Goal: Task Accomplishment & Management: Manage account settings

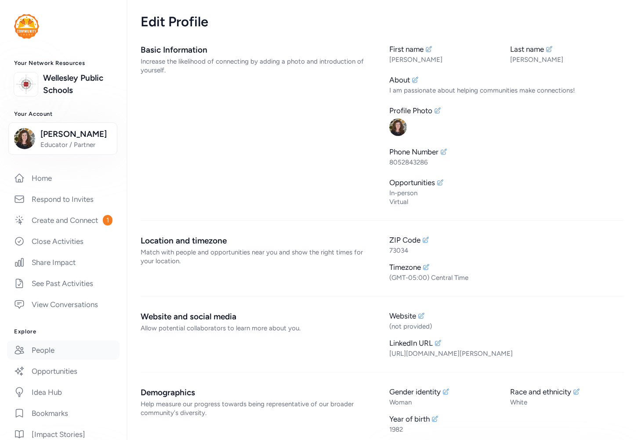
drag, startPoint x: 43, startPoint y: 370, endPoint x: 72, endPoint y: 360, distance: 30.4
click at [43, 360] on link "People" at bounding box center [63, 350] width 112 height 19
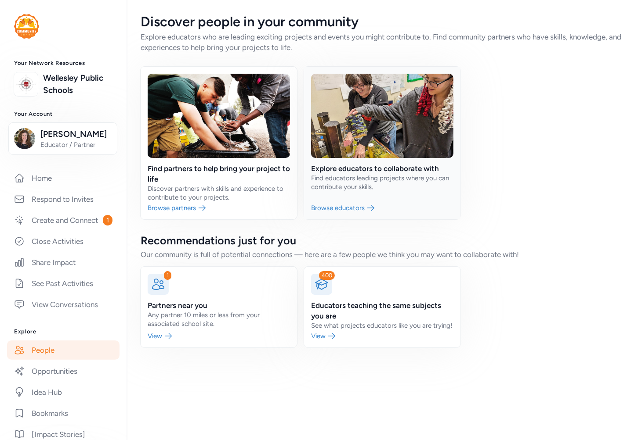
click at [338, 189] on link at bounding box center [382, 143] width 156 height 153
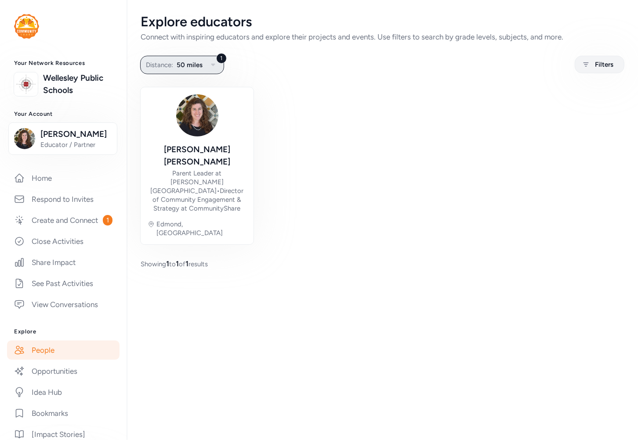
click at [186, 71] on button "1 Distance: 50 miles" at bounding box center [182, 65] width 84 height 18
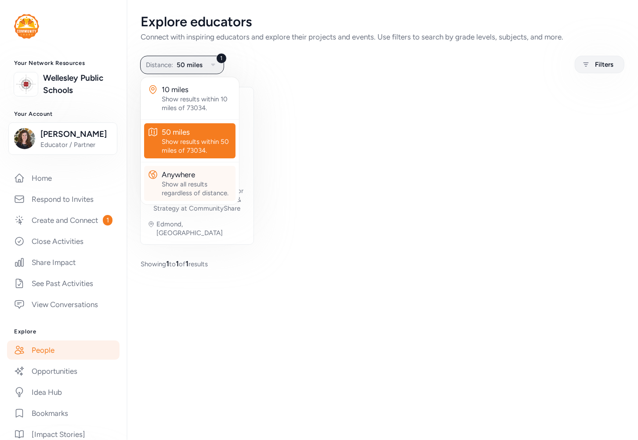
click at [189, 184] on div "Show all results regardless of distance." at bounding box center [197, 189] width 70 height 18
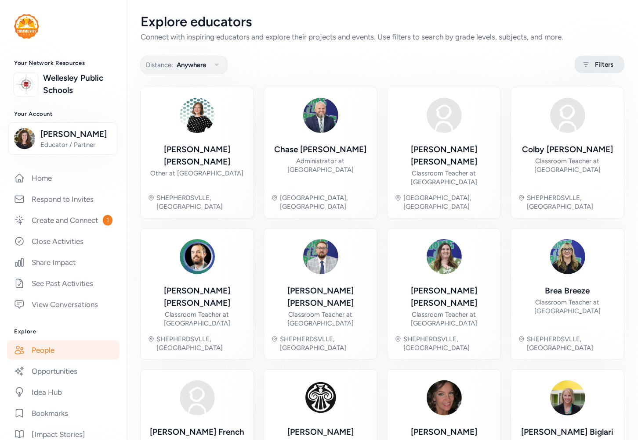
click at [591, 62] on span "Filters" at bounding box center [604, 64] width 18 height 11
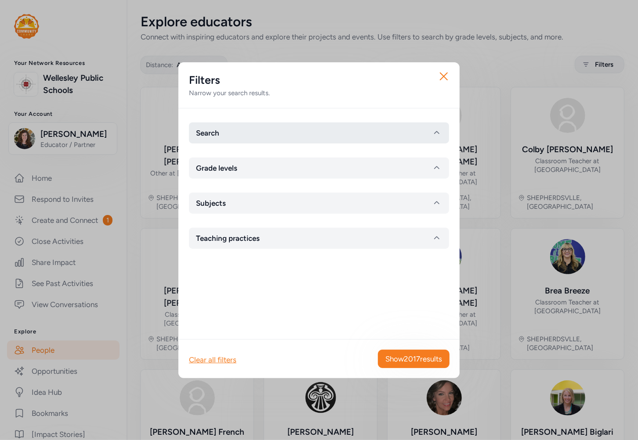
click at [238, 142] on button "Search" at bounding box center [319, 133] width 260 height 21
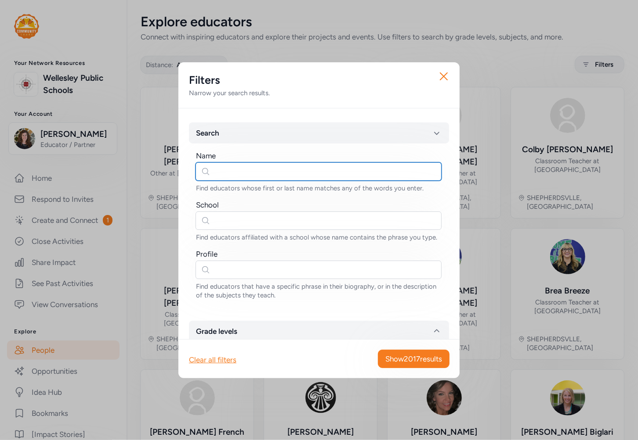
click at [216, 170] on input "text" at bounding box center [318, 171] width 246 height 18
type input "roberto"
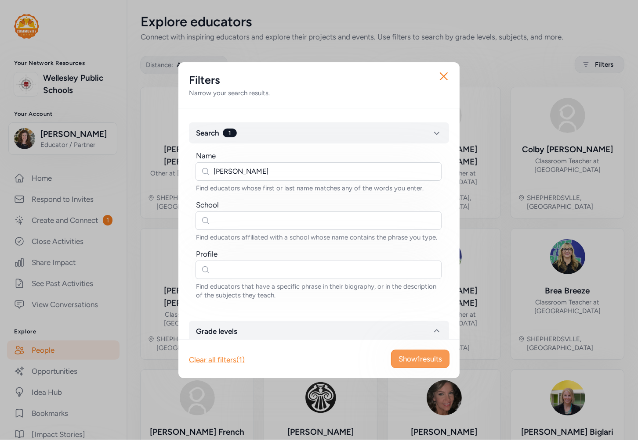
click at [412, 355] on span "Show 1 results" at bounding box center [419, 359] width 43 height 11
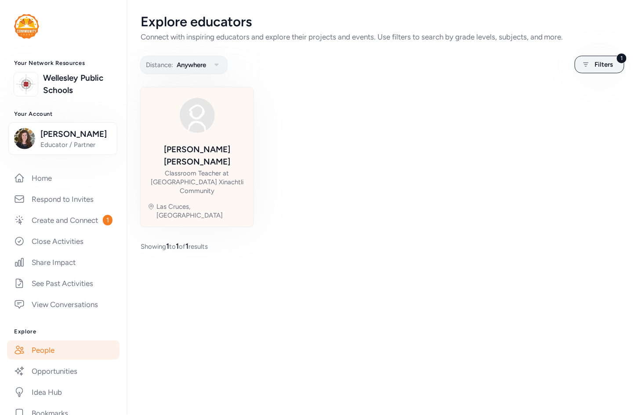
click at [223, 153] on div "Roberto Moctezuma" at bounding box center [197, 156] width 99 height 25
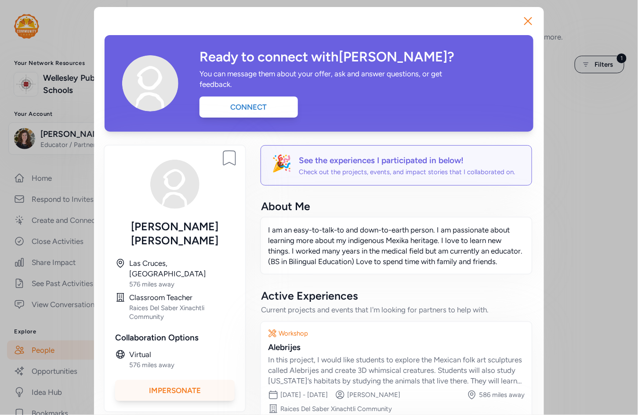
click at [201, 380] on div "Impersonate" at bounding box center [174, 390] width 119 height 21
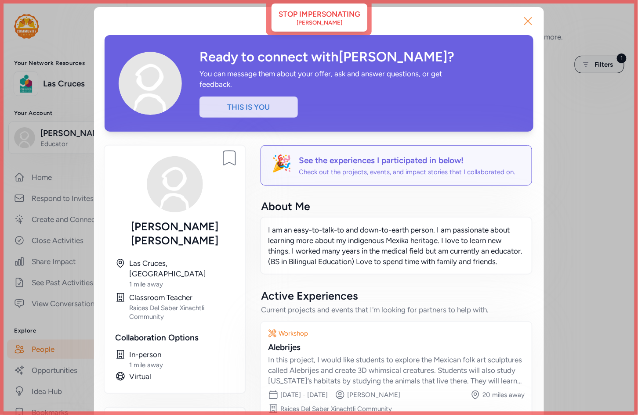
click at [525, 22] on icon "button" at bounding box center [527, 21] width 7 height 7
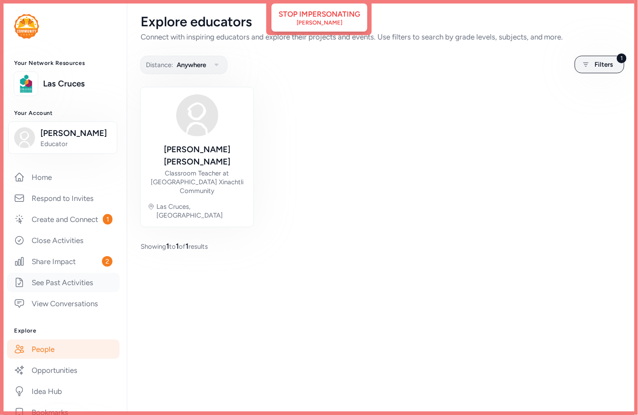
click at [64, 292] on link "See Past Activities" at bounding box center [63, 282] width 112 height 19
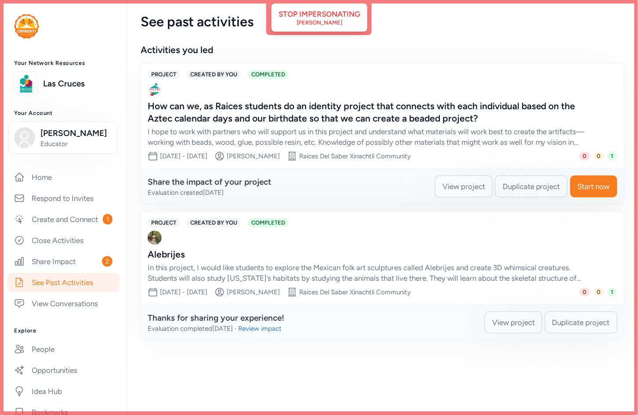
click at [453, 187] on span "View project" at bounding box center [463, 186] width 43 height 11
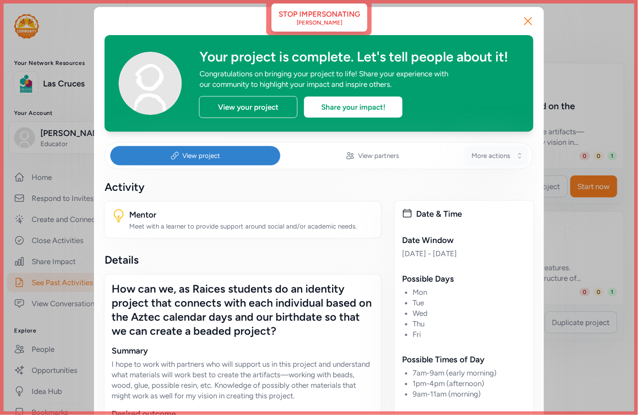
click at [512, 152] on button "More actions" at bounding box center [495, 155] width 63 height 19
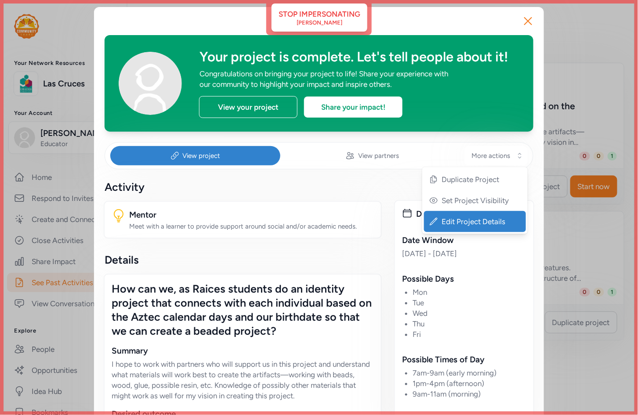
click at [481, 227] on div "Edit Project Details" at bounding box center [475, 221] width 102 height 21
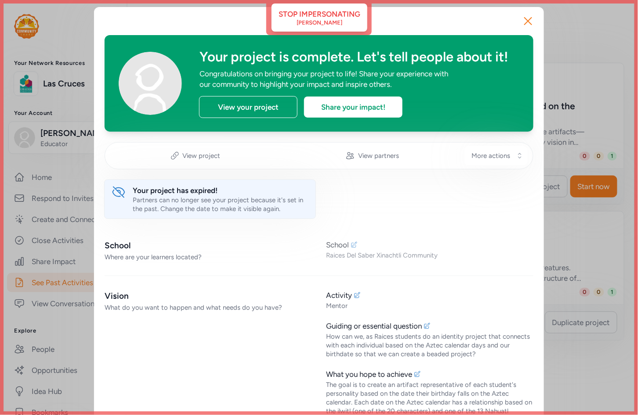
click at [352, 245] on icon at bounding box center [353, 245] width 7 height 7
click at [353, 296] on icon at bounding box center [356, 295] width 7 height 7
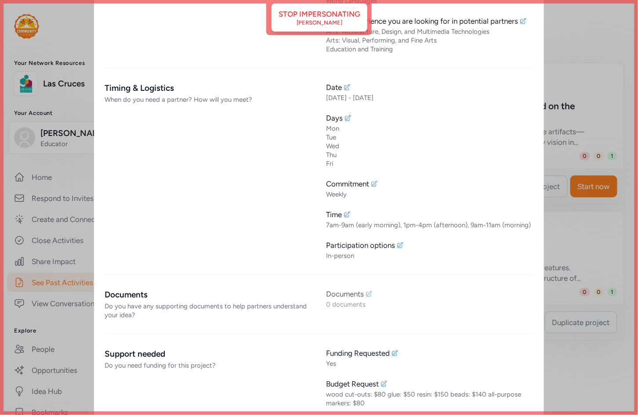
scroll to position [815, 0]
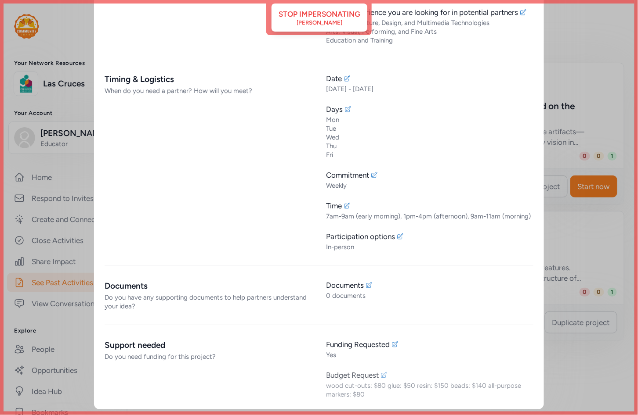
click at [382, 374] on icon at bounding box center [384, 375] width 6 height 6
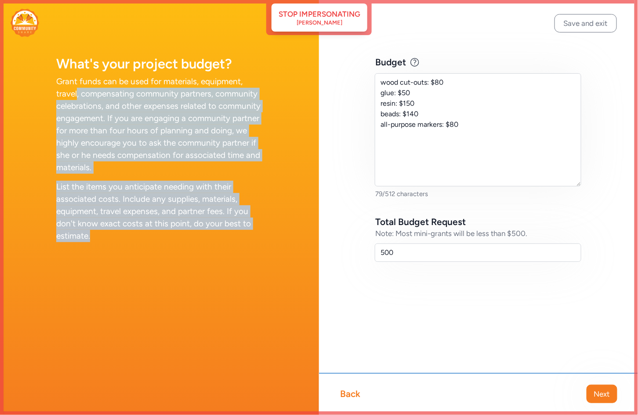
drag, startPoint x: 77, startPoint y: 89, endPoint x: 148, endPoint y: 234, distance: 161.8
click at [148, 234] on div "Grant funds can be used for materials, equipment, travel, compensating communit…" at bounding box center [159, 159] width 206 height 167
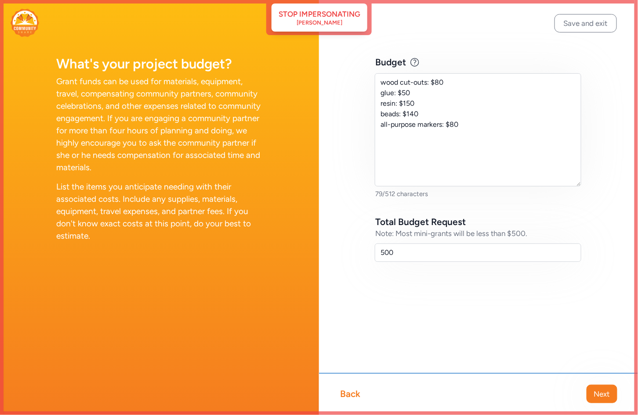
click at [349, 389] on div "Back" at bounding box center [350, 394] width 20 height 12
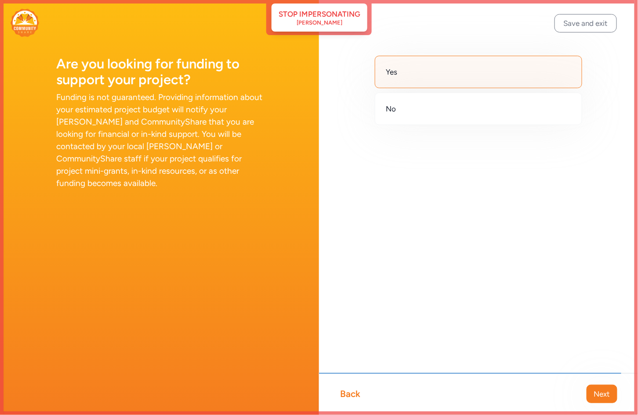
click at [350, 390] on div "Back" at bounding box center [350, 394] width 20 height 12
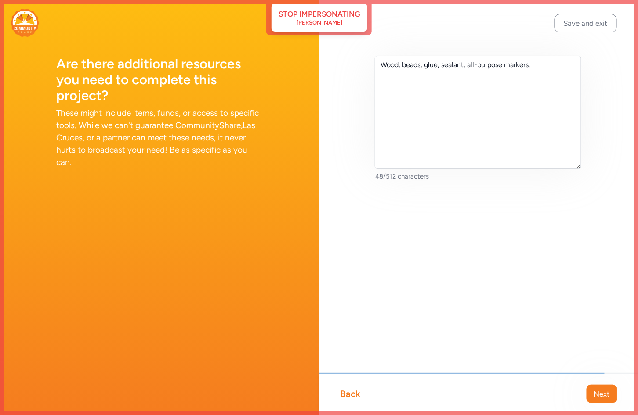
click at [351, 392] on div "Back" at bounding box center [350, 394] width 20 height 12
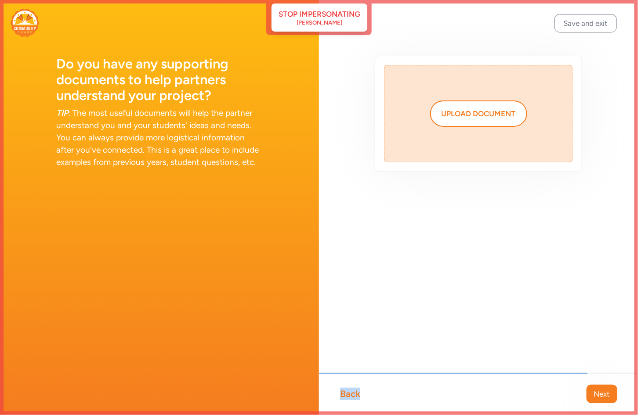
click at [351, 392] on div "Back" at bounding box center [350, 394] width 20 height 12
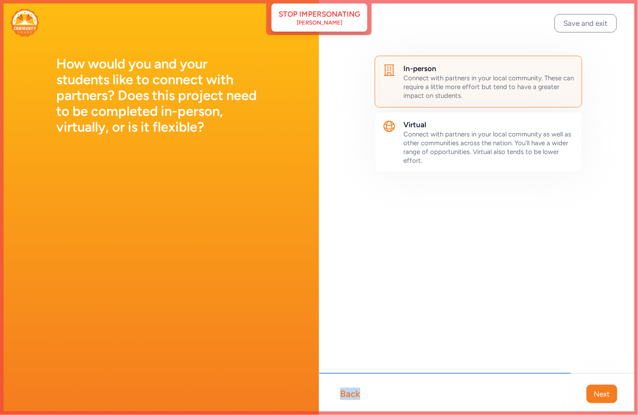
click at [351, 392] on div "Back" at bounding box center [350, 394] width 20 height 12
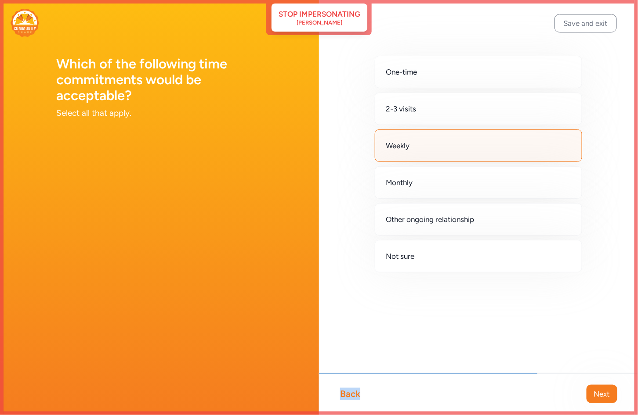
click at [351, 392] on div "Back" at bounding box center [350, 394] width 20 height 12
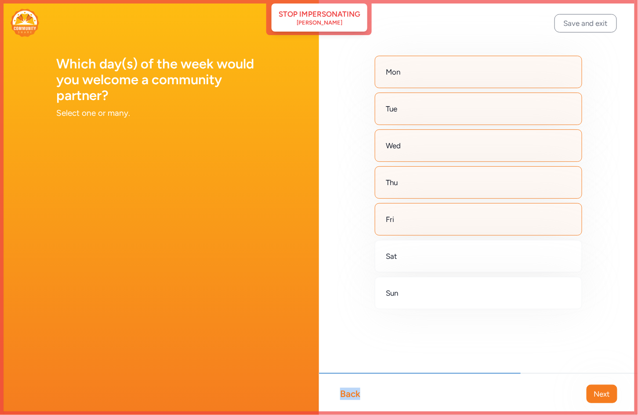
click at [351, 392] on div "Back" at bounding box center [350, 394] width 20 height 12
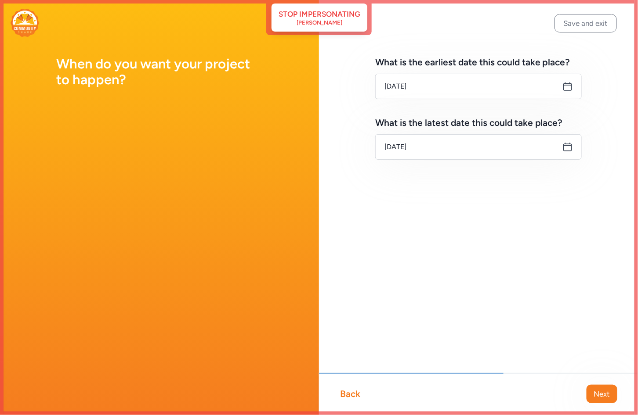
click at [351, 394] on div "Back" at bounding box center [350, 394] width 20 height 12
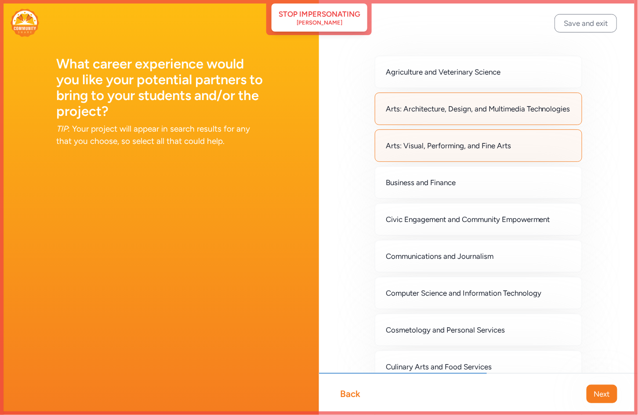
click at [351, 394] on div "Back" at bounding box center [350, 394] width 20 height 12
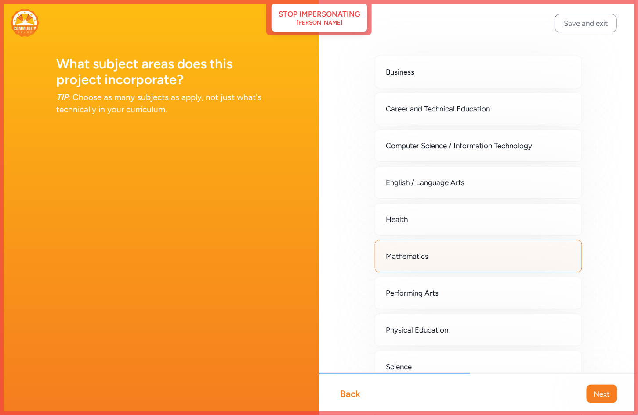
click at [351, 394] on div "Back" at bounding box center [350, 394] width 20 height 12
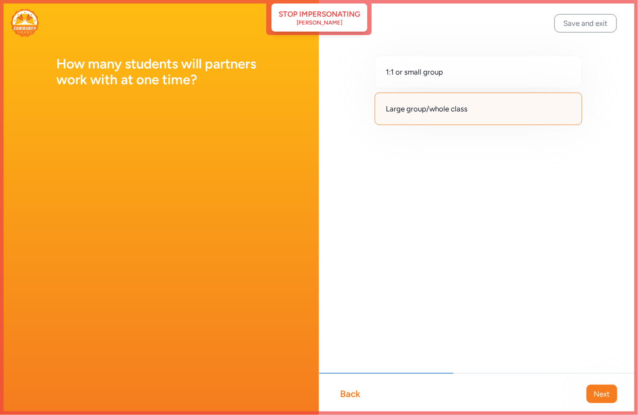
click at [351, 394] on div "Back" at bounding box center [350, 394] width 20 height 12
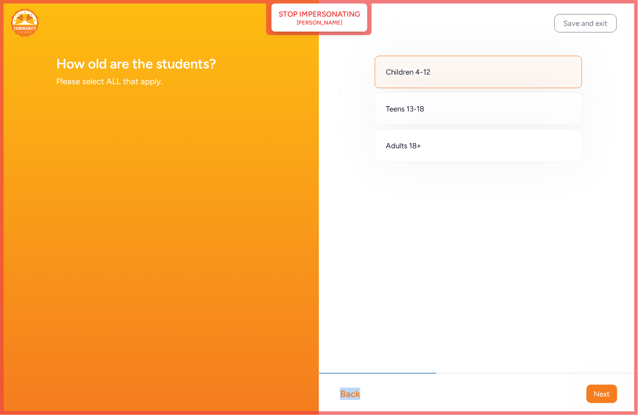
click at [351, 394] on div "Back" at bounding box center [350, 394] width 20 height 12
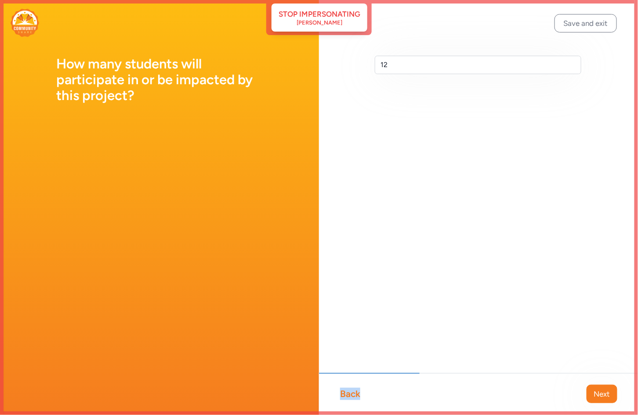
click at [351, 394] on div "Back" at bounding box center [350, 394] width 20 height 12
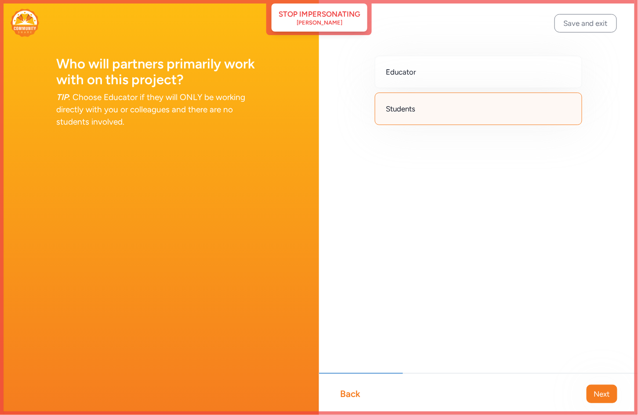
click at [351, 394] on div "Back" at bounding box center [350, 394] width 20 height 12
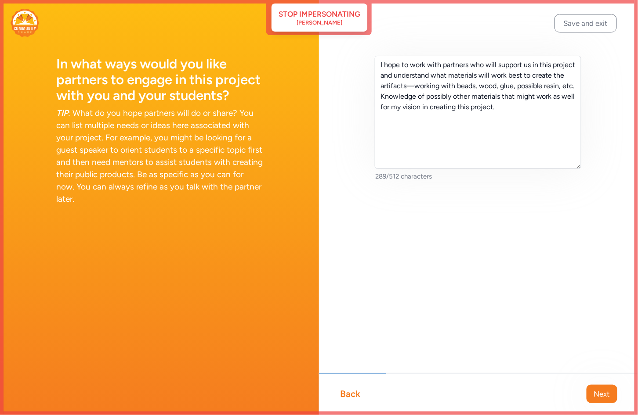
click at [351, 394] on div "Back" at bounding box center [350, 394] width 20 height 12
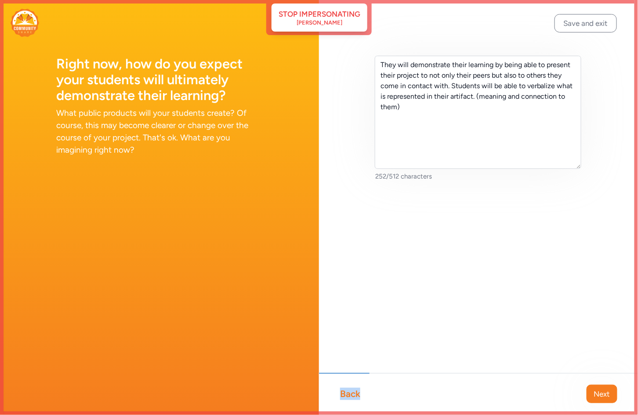
click at [351, 394] on div "Back" at bounding box center [350, 394] width 20 height 12
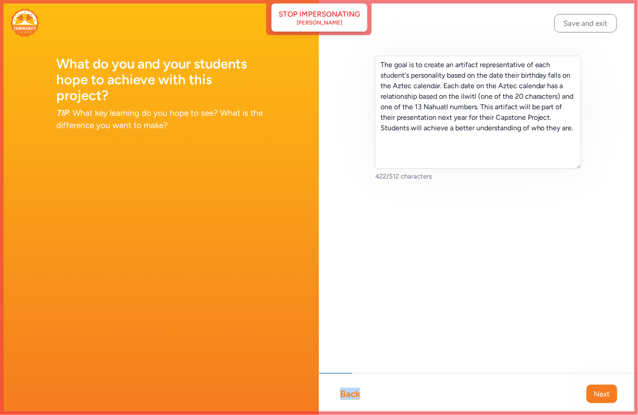
click at [351, 394] on div "Back" at bounding box center [350, 394] width 20 height 12
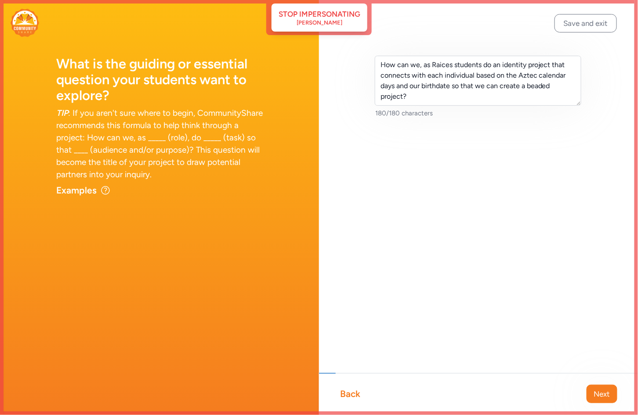
click at [351, 394] on div "Back" at bounding box center [350, 394] width 20 height 12
click at [591, 398] on span "Next" at bounding box center [602, 394] width 16 height 11
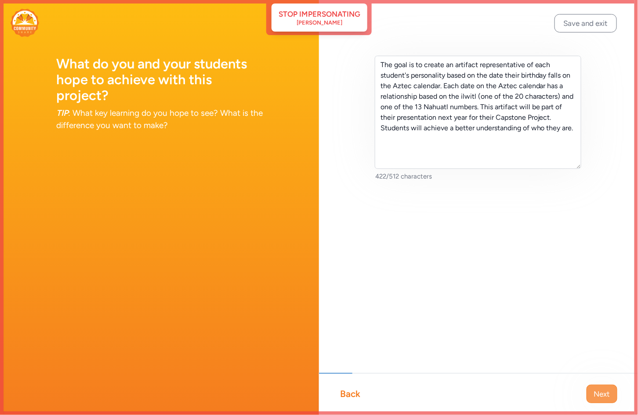
click at [591, 400] on button "Next" at bounding box center [601, 394] width 31 height 18
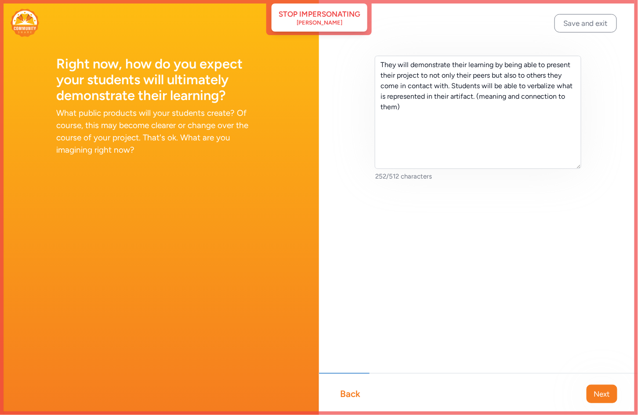
click at [591, 405] on div "Back Next" at bounding box center [478, 394] width 319 height 42
click at [591, 396] on span "Next" at bounding box center [602, 394] width 16 height 11
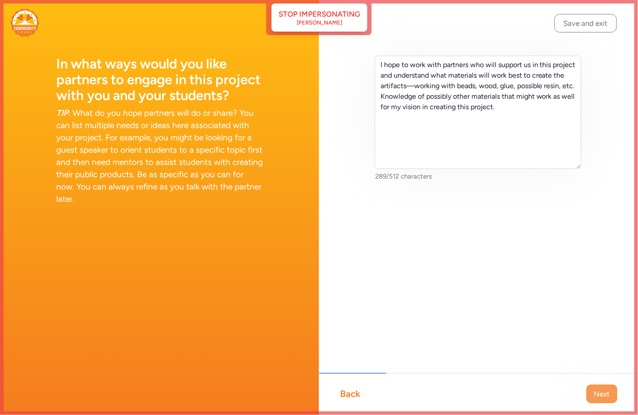
click at [591, 397] on span "Next" at bounding box center [602, 394] width 16 height 11
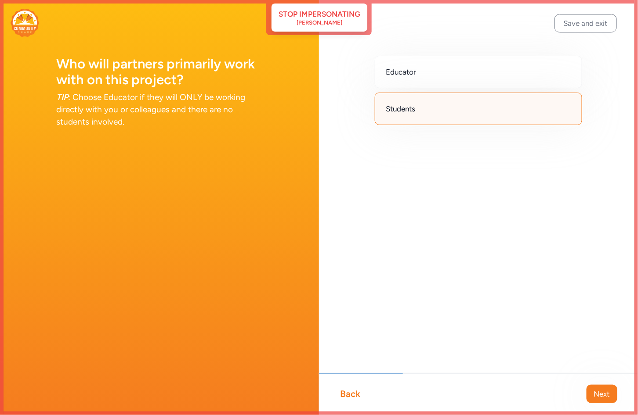
click at [591, 397] on span "Next" at bounding box center [602, 394] width 16 height 11
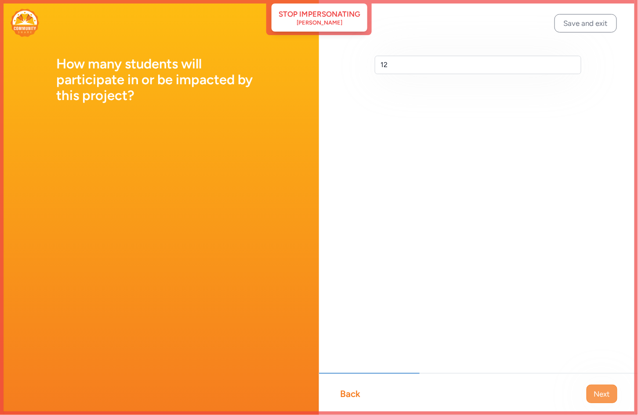
click at [591, 396] on span "Next" at bounding box center [602, 394] width 16 height 11
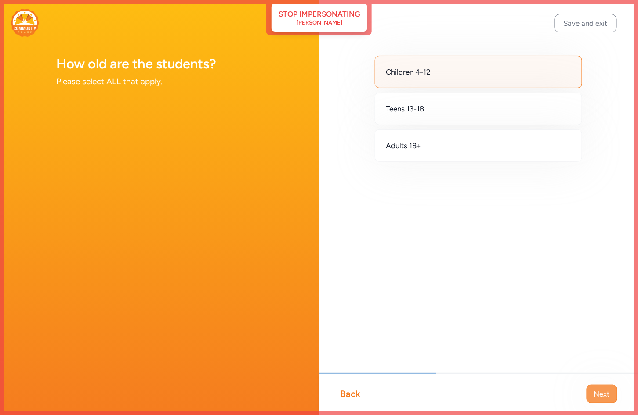
click at [591, 394] on span "Next" at bounding box center [602, 394] width 16 height 11
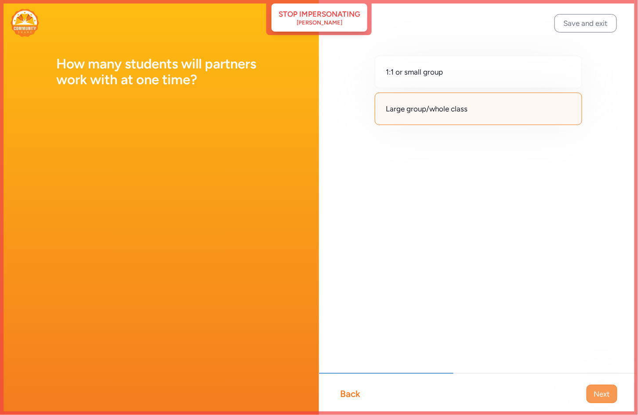
click at [591, 393] on button "Next" at bounding box center [601, 394] width 31 height 18
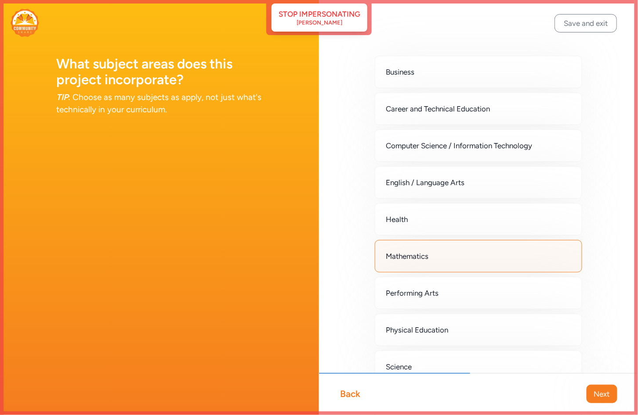
drag, startPoint x: 609, startPoint y: 392, endPoint x: 624, endPoint y: 300, distance: 93.4
click at [591, 300] on div "Business Career and Technical Education Computer Science / Information Technolo…" at bounding box center [478, 307] width 319 height 615
click at [591, 393] on span "Next" at bounding box center [602, 394] width 16 height 11
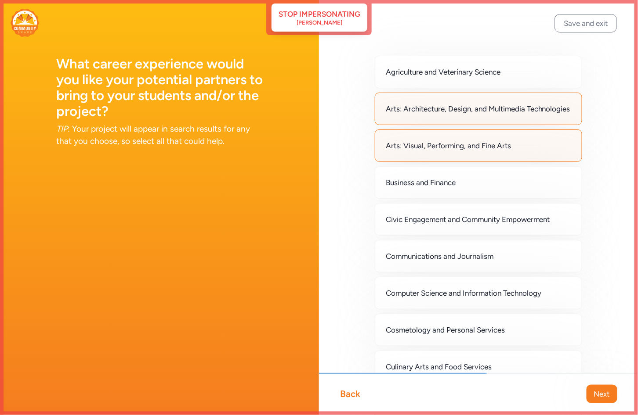
click at [591, 393] on span "Next" at bounding box center [602, 394] width 16 height 11
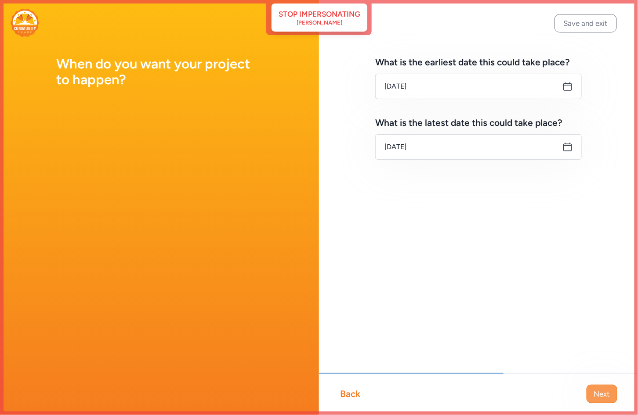
click at [591, 396] on span "Next" at bounding box center [602, 394] width 16 height 11
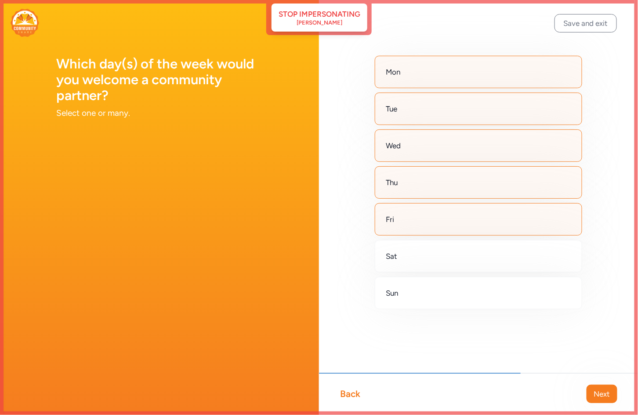
click at [591, 396] on span "Next" at bounding box center [602, 394] width 16 height 11
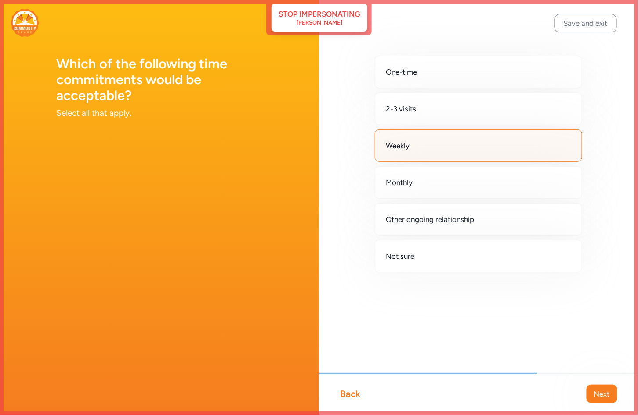
click at [591, 396] on span "Next" at bounding box center [602, 394] width 16 height 11
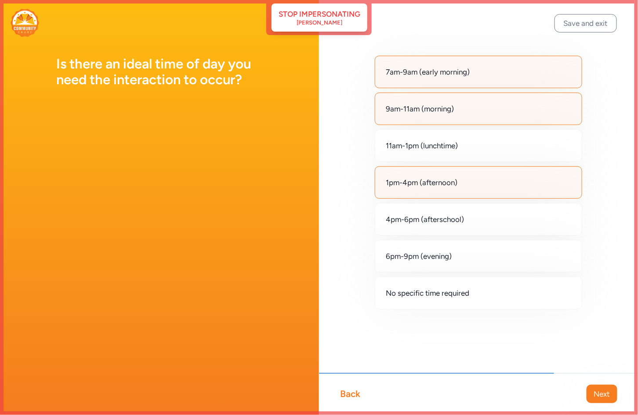
click at [591, 396] on span "Next" at bounding box center [602, 394] width 16 height 11
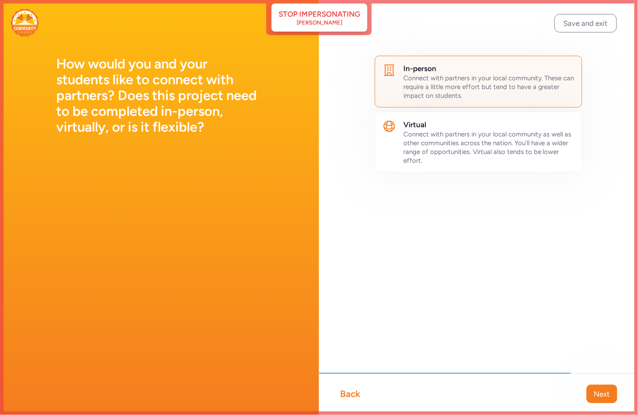
click at [347, 393] on div "Back" at bounding box center [350, 394] width 20 height 12
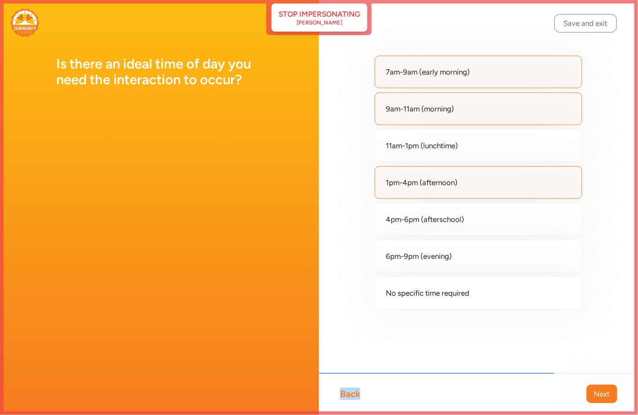
click at [347, 393] on div "Back" at bounding box center [350, 394] width 20 height 12
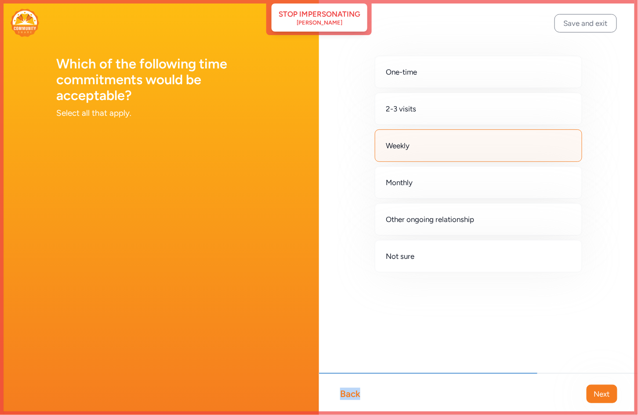
click at [347, 393] on div "Back" at bounding box center [350, 394] width 20 height 12
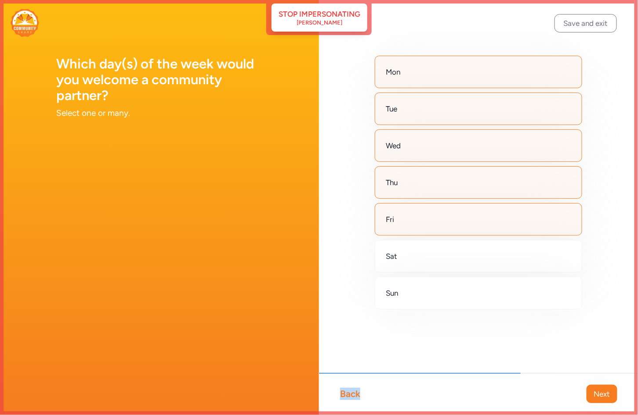
click at [347, 393] on div "Back" at bounding box center [350, 394] width 20 height 12
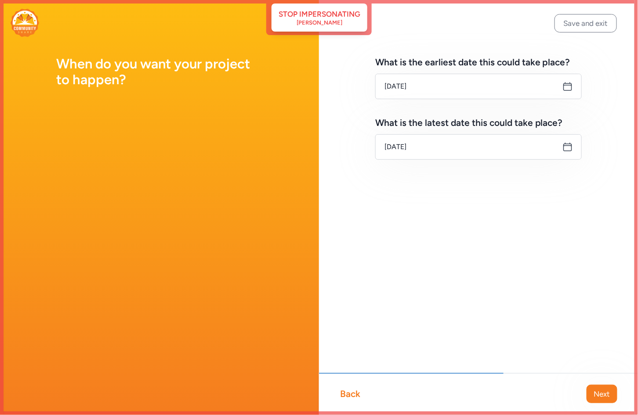
click at [347, 393] on div "Back" at bounding box center [350, 394] width 20 height 12
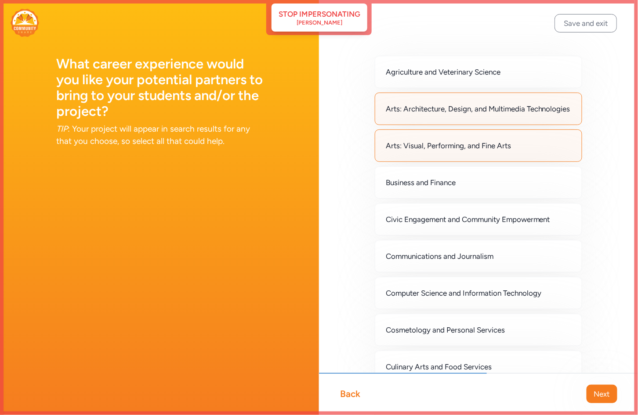
click at [347, 393] on div "Back" at bounding box center [350, 394] width 20 height 12
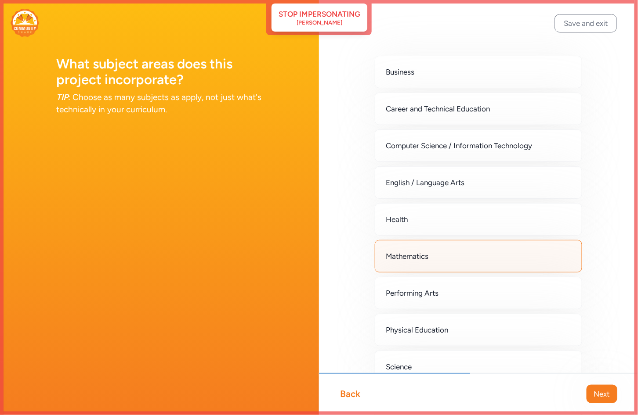
click at [347, 393] on div "Back" at bounding box center [350, 394] width 20 height 12
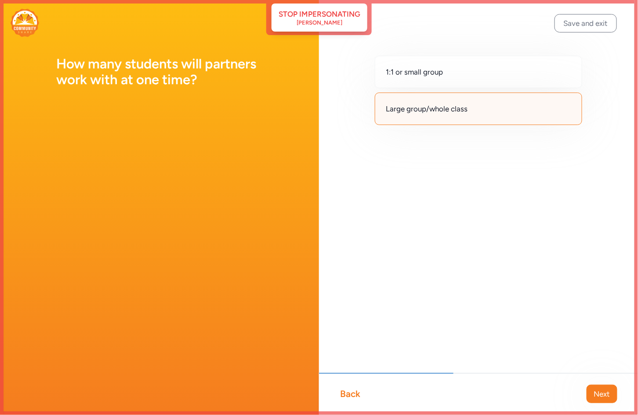
click at [347, 393] on div "Back" at bounding box center [350, 394] width 20 height 12
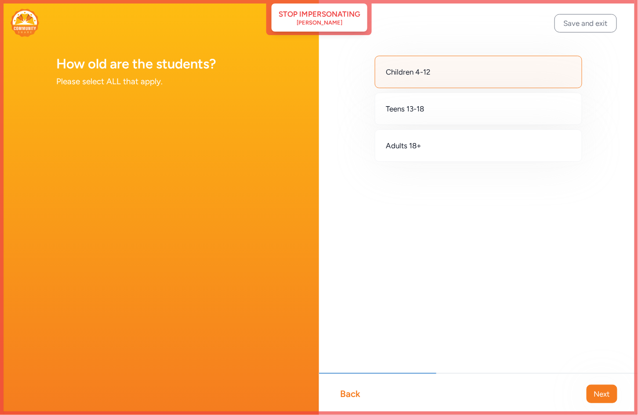
click at [347, 393] on div "Back" at bounding box center [350, 394] width 20 height 12
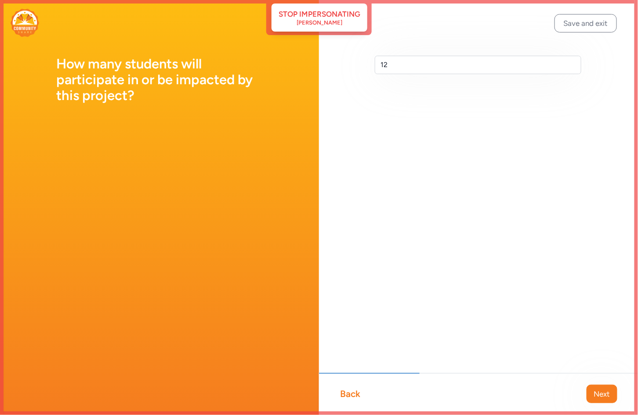
click at [347, 393] on div "Back" at bounding box center [350, 394] width 20 height 12
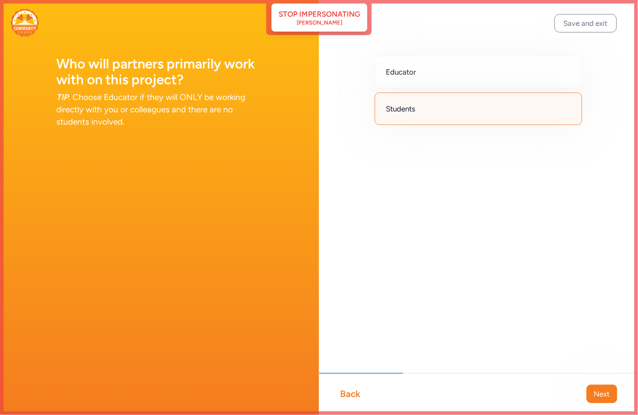
click at [347, 393] on div "Back" at bounding box center [350, 394] width 20 height 12
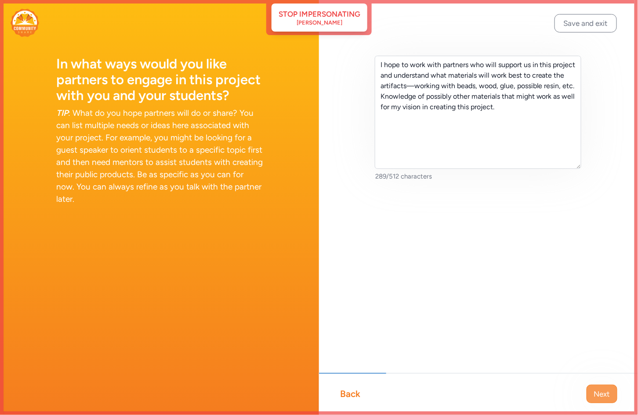
click at [591, 398] on span "Next" at bounding box center [602, 394] width 16 height 11
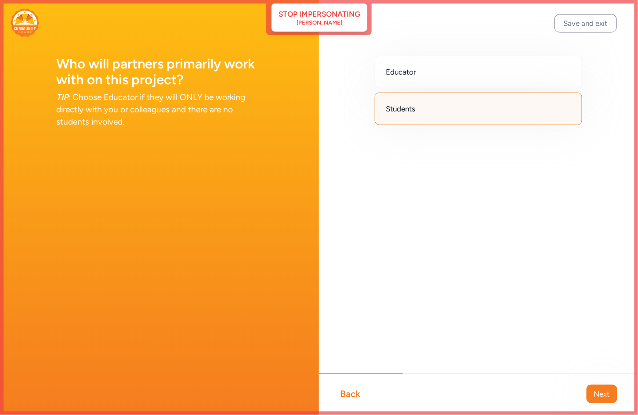
click at [591, 398] on span "Next" at bounding box center [602, 394] width 16 height 11
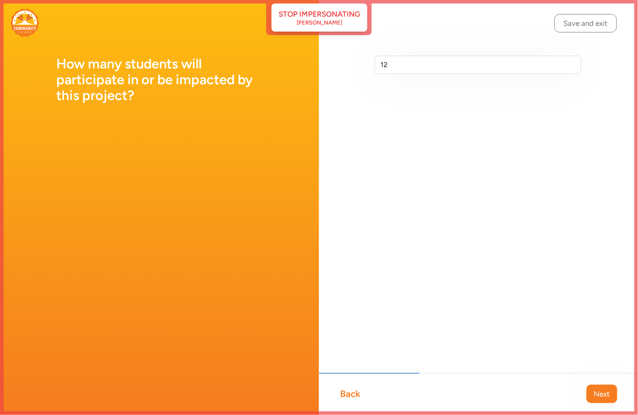
click at [591, 398] on span "Next" at bounding box center [602, 394] width 16 height 11
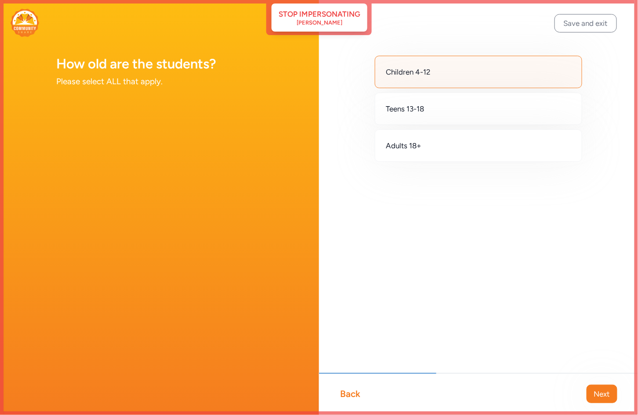
click at [591, 398] on span "Next" at bounding box center [602, 394] width 16 height 11
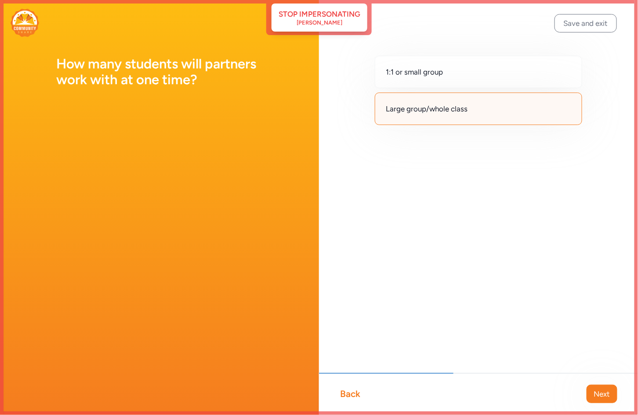
click at [591, 398] on span "Next" at bounding box center [602, 394] width 16 height 11
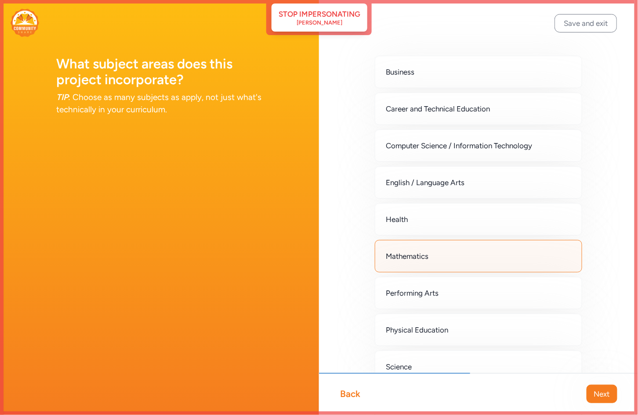
click at [591, 398] on span "Next" at bounding box center [602, 394] width 16 height 11
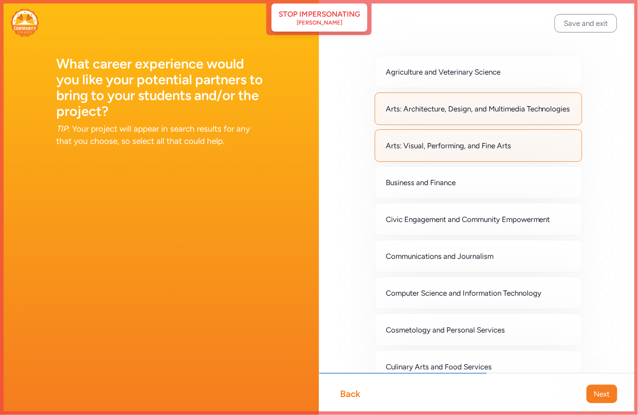
click at [591, 398] on span "Next" at bounding box center [602, 394] width 16 height 11
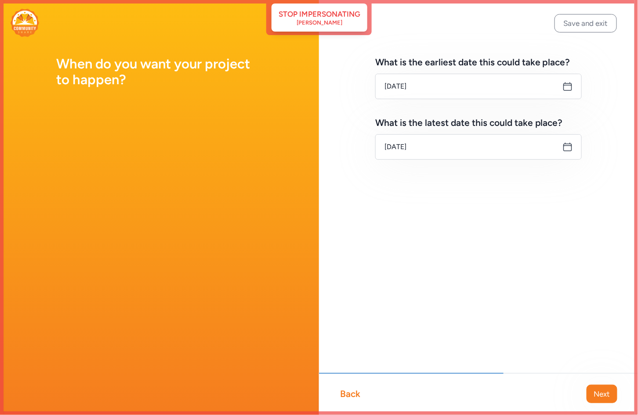
click at [591, 398] on span "Next" at bounding box center [602, 394] width 16 height 11
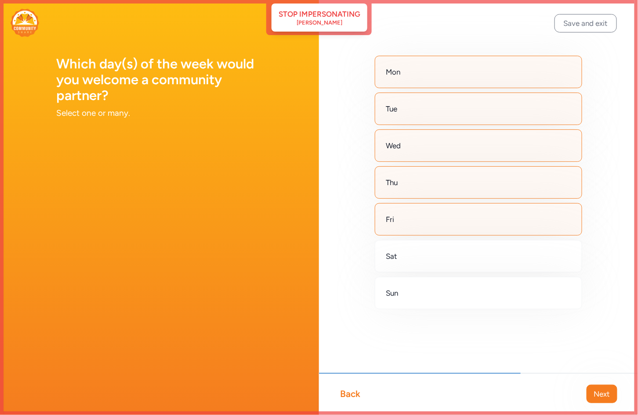
click at [591, 398] on span "Next" at bounding box center [602, 394] width 16 height 11
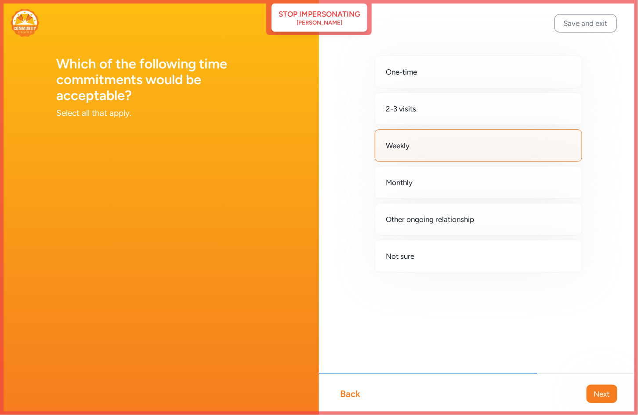
click at [591, 398] on span "Next" at bounding box center [602, 394] width 16 height 11
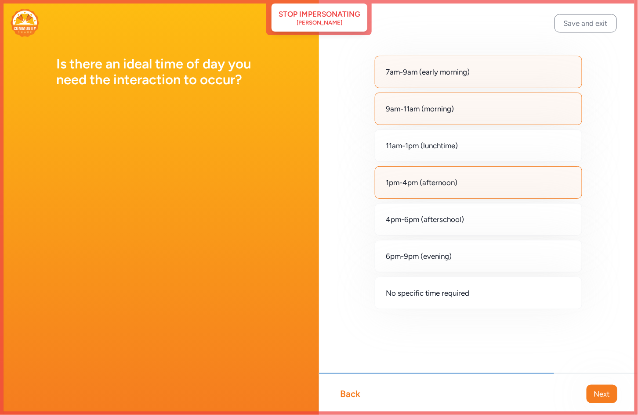
click at [591, 398] on span "Next" at bounding box center [602, 394] width 16 height 11
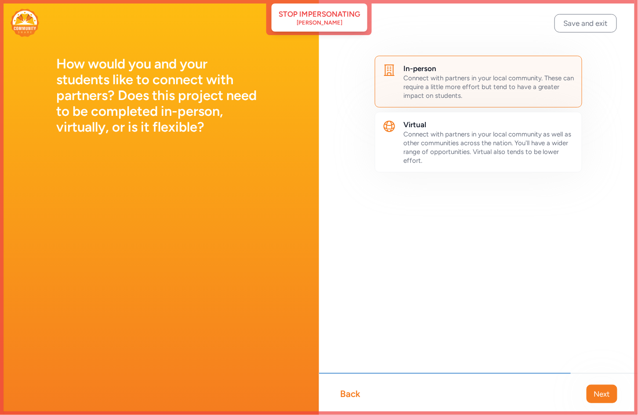
click at [591, 398] on span "Next" at bounding box center [602, 394] width 16 height 11
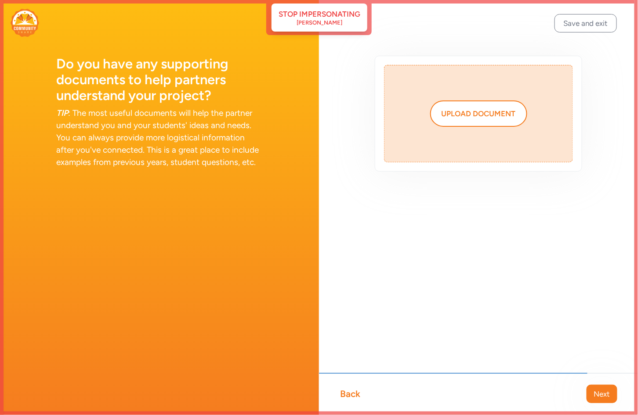
click at [591, 398] on span "Next" at bounding box center [602, 394] width 16 height 11
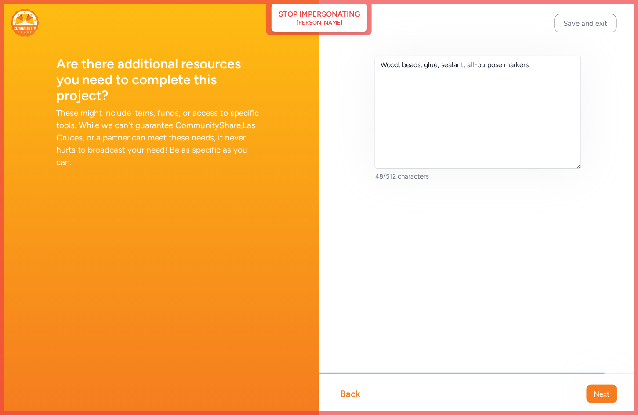
click at [591, 398] on span "Next" at bounding box center [602, 394] width 16 height 11
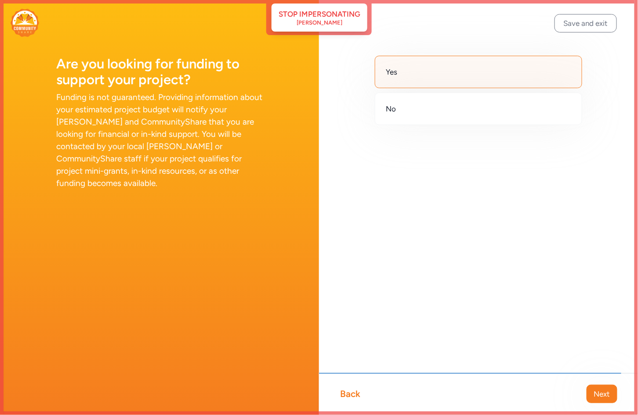
click at [591, 398] on span "Next" at bounding box center [602, 394] width 16 height 11
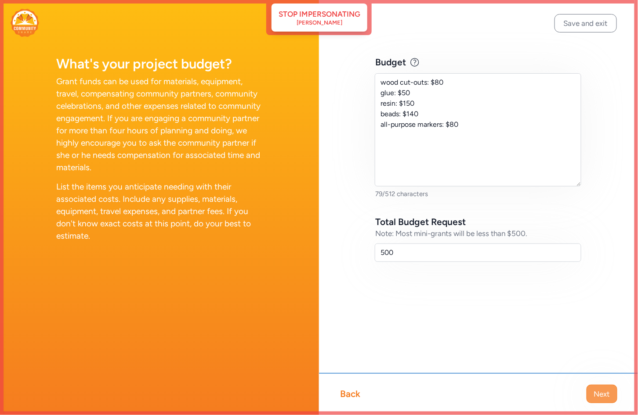
click at [591, 399] on span "Next" at bounding box center [602, 394] width 16 height 11
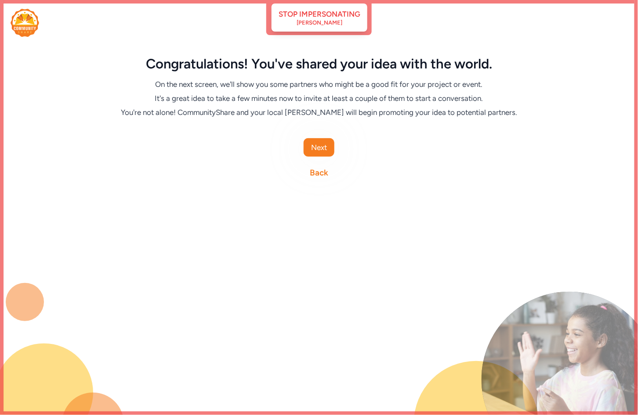
click at [318, 176] on link "Back" at bounding box center [319, 173] width 18 height 12
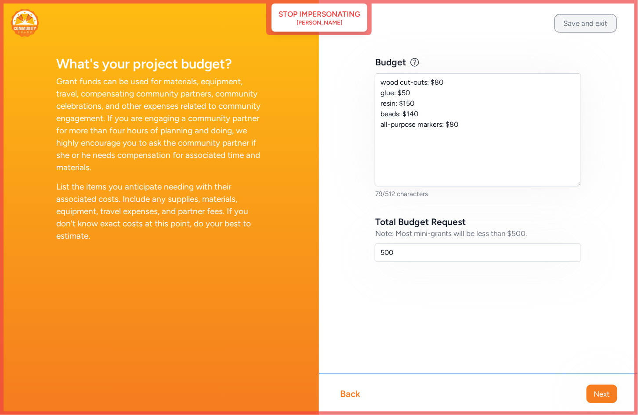
click at [587, 25] on button "Save and exit" at bounding box center [585, 23] width 62 height 18
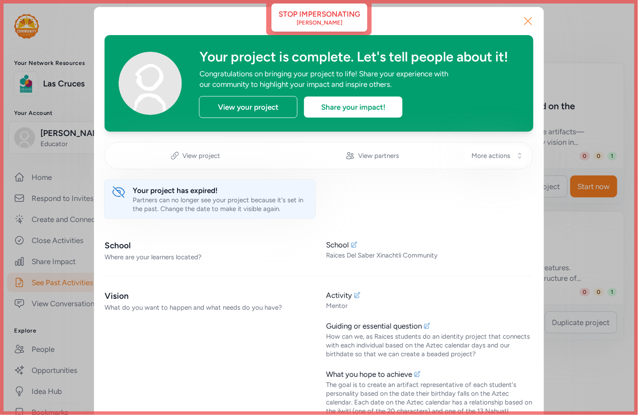
click at [524, 21] on icon "button" at bounding box center [527, 21] width 7 height 7
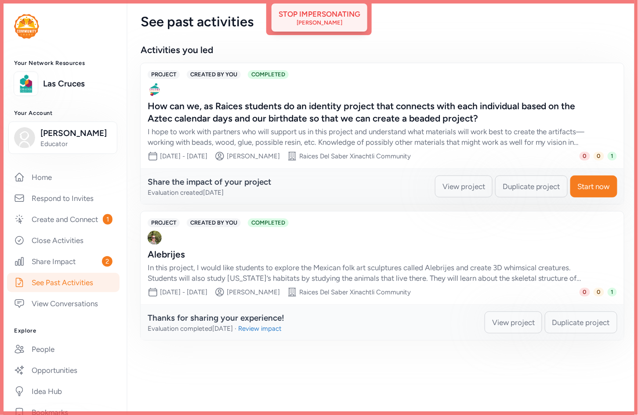
click at [306, 18] on div "Stop impersonating" at bounding box center [319, 14] width 82 height 11
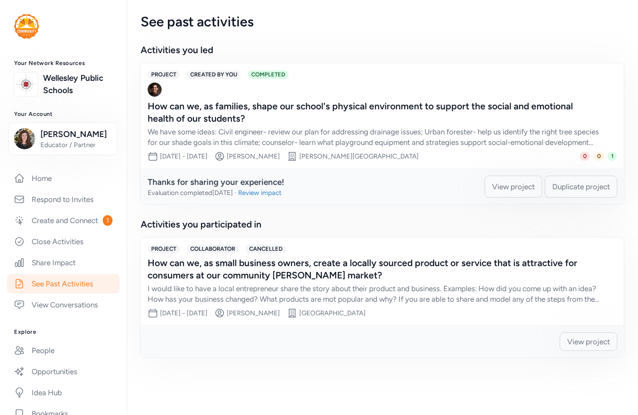
click at [54, 293] on link "See Past Activities" at bounding box center [63, 283] width 112 height 19
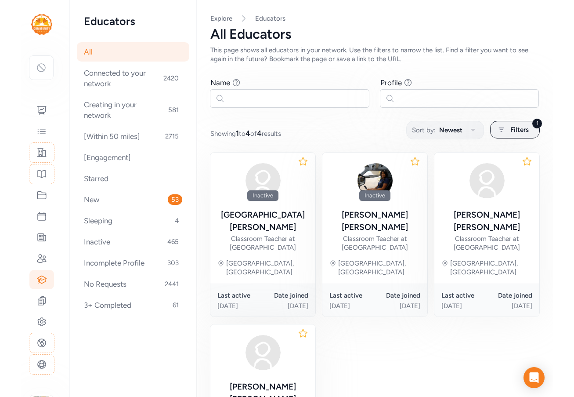
scroll to position [112, 0]
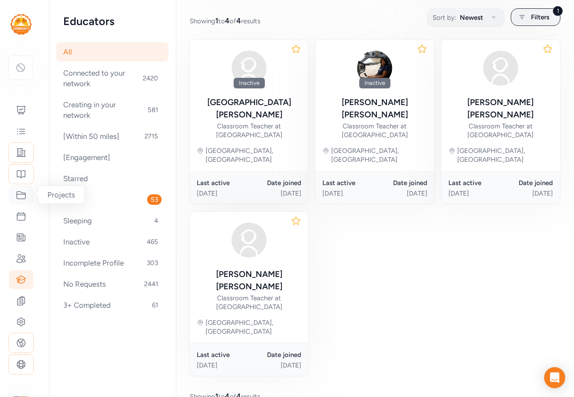
click at [22, 198] on icon at bounding box center [21, 195] width 11 height 11
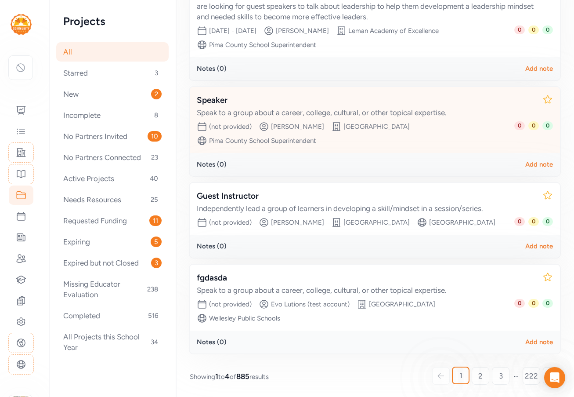
scroll to position [197, 0]
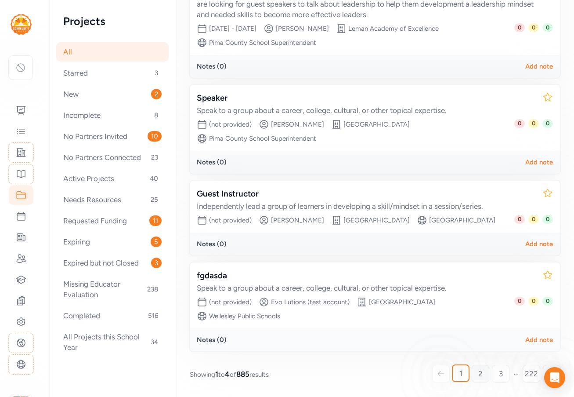
click at [477, 372] on link "2" at bounding box center [481, 373] width 18 height 18
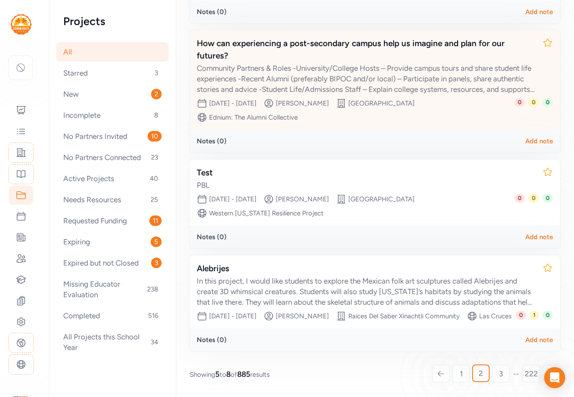
scroll to position [265, 0]
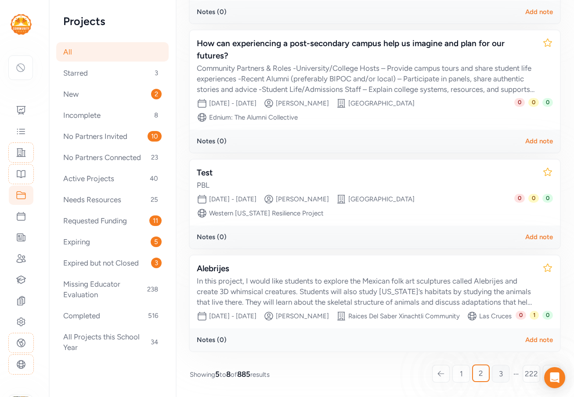
click at [501, 375] on link "3" at bounding box center [501, 373] width 18 height 18
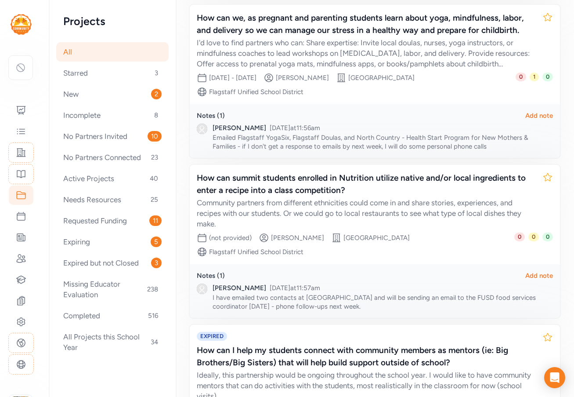
scroll to position [391, 0]
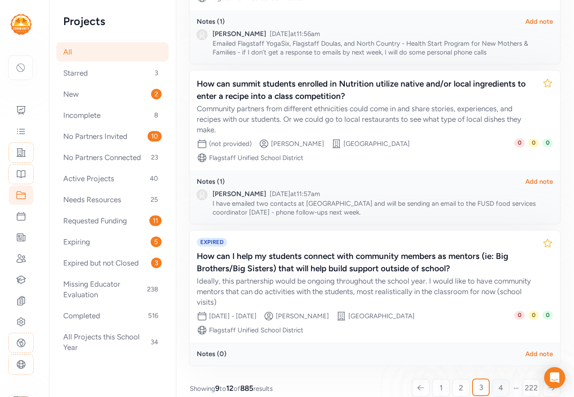
click at [498, 378] on link "4" at bounding box center [501, 387] width 18 height 18
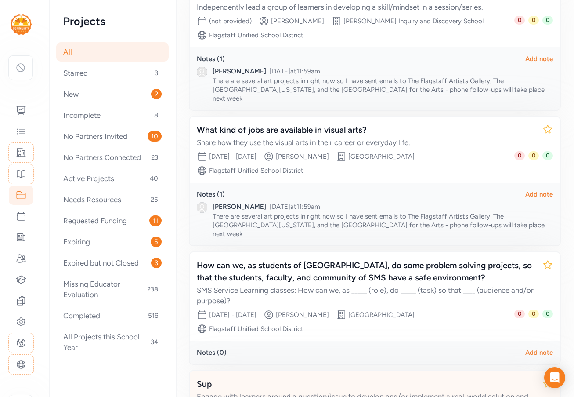
scroll to position [272, 0]
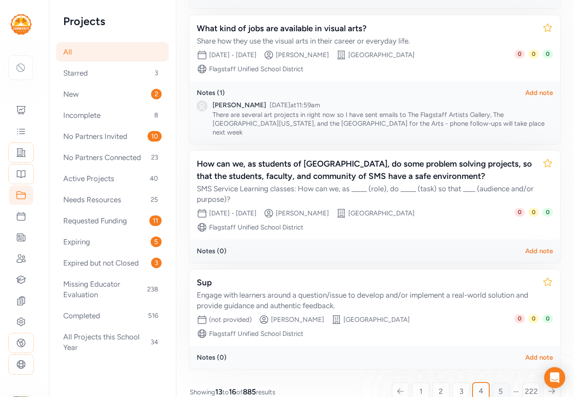
click at [498, 386] on span "5" at bounding box center [500, 391] width 4 height 11
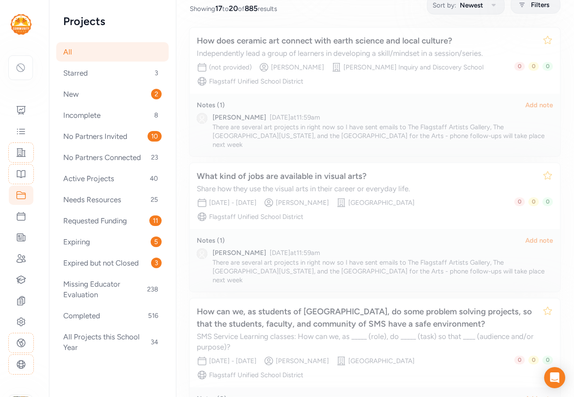
scroll to position [121, 0]
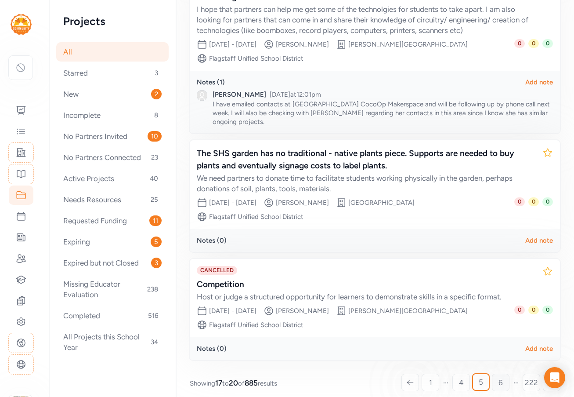
click at [498, 377] on span "6" at bounding box center [500, 382] width 4 height 11
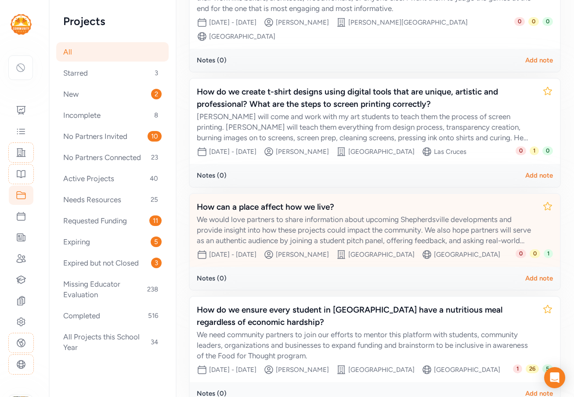
scroll to position [285, 0]
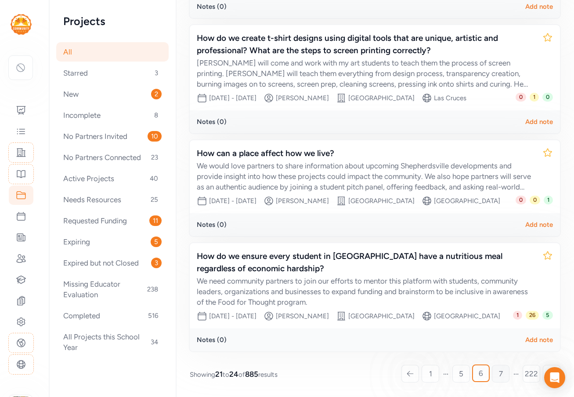
click at [499, 372] on span "7" at bounding box center [501, 373] width 4 height 11
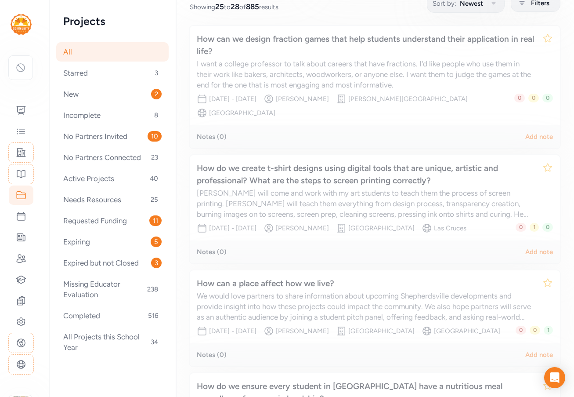
scroll to position [121, 0]
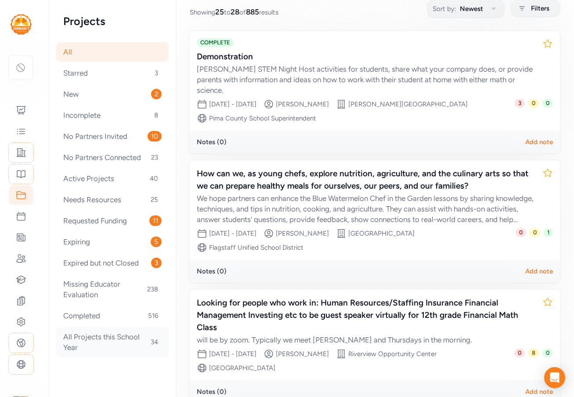
click at [108, 342] on div "All Projects this School Year 34" at bounding box center [112, 342] width 112 height 30
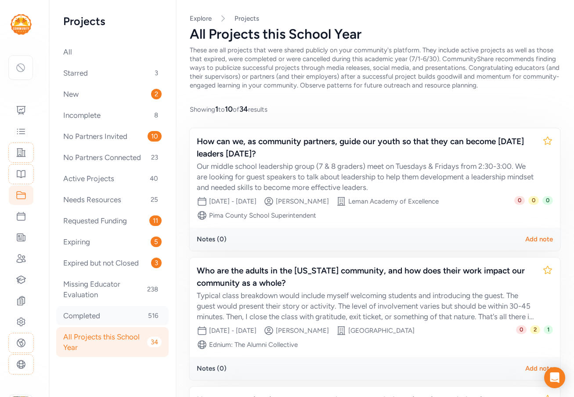
click at [107, 314] on div "Completed 516" at bounding box center [112, 315] width 112 height 19
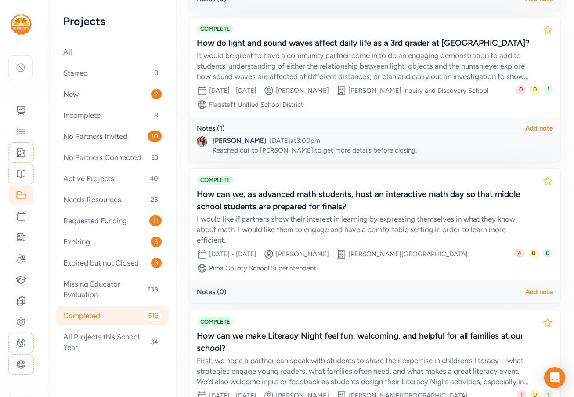
scroll to position [1135, 0]
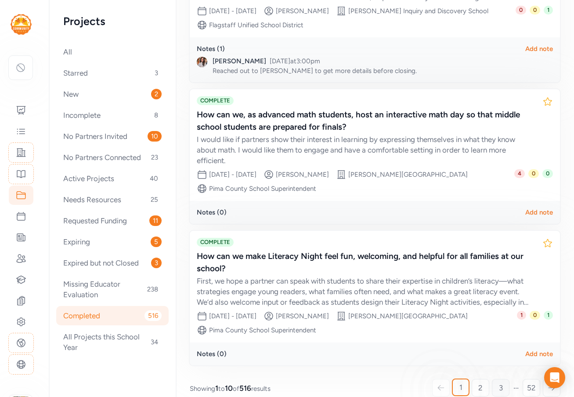
click at [492, 378] on link "3" at bounding box center [501, 387] width 18 height 18
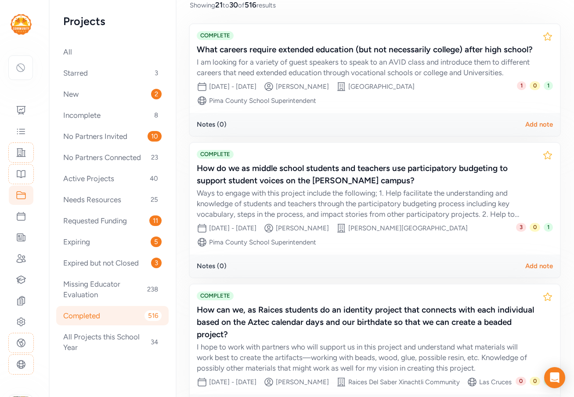
scroll to position [95, 0]
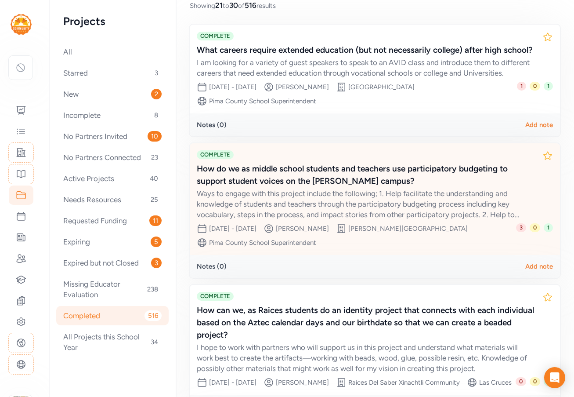
click at [390, 213] on div "Ways to engage with this project include the following; 1. Help facilitate the …" at bounding box center [366, 204] width 339 height 32
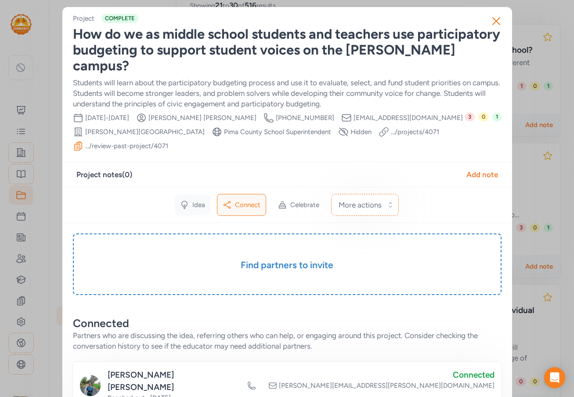
click at [192, 206] on span "Idea" at bounding box center [198, 204] width 13 height 9
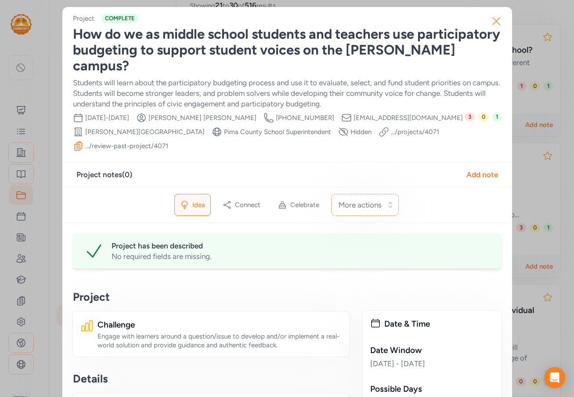
click at [494, 18] on icon "button" at bounding box center [496, 21] width 14 height 14
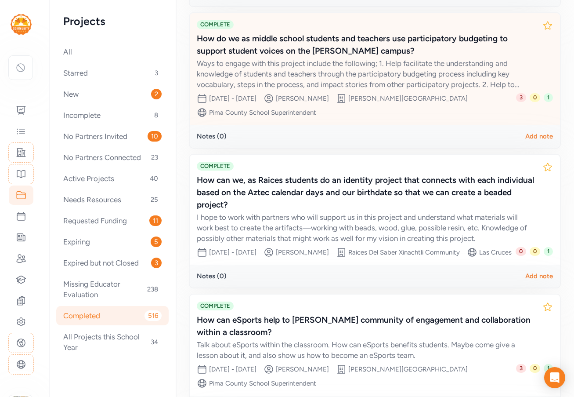
scroll to position [227, 0]
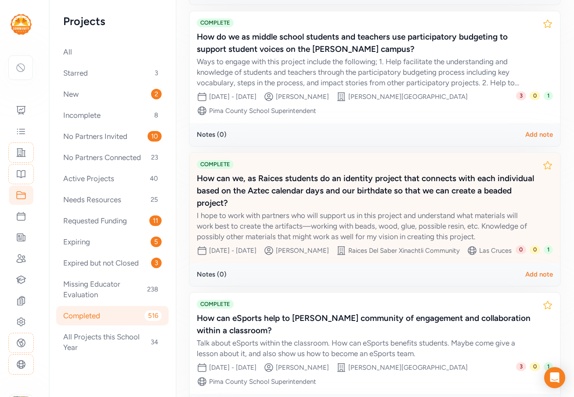
click at [348, 238] on div "I hope to work with partners who will support us in this project and understand…" at bounding box center [366, 226] width 339 height 32
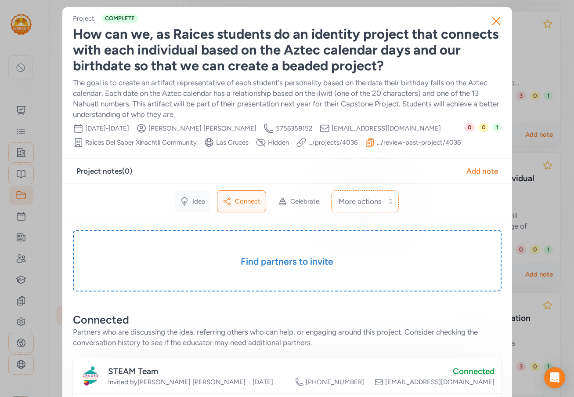
click at [200, 200] on span "Idea" at bounding box center [198, 201] width 13 height 9
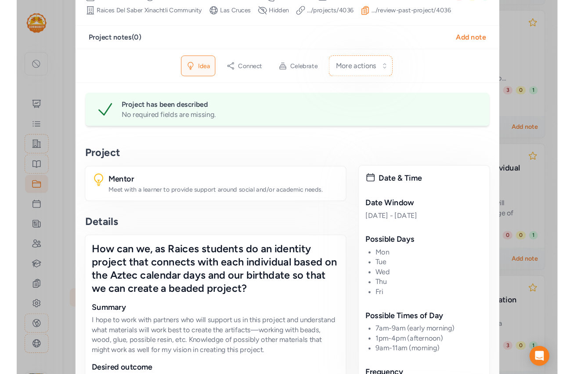
scroll to position [44, 0]
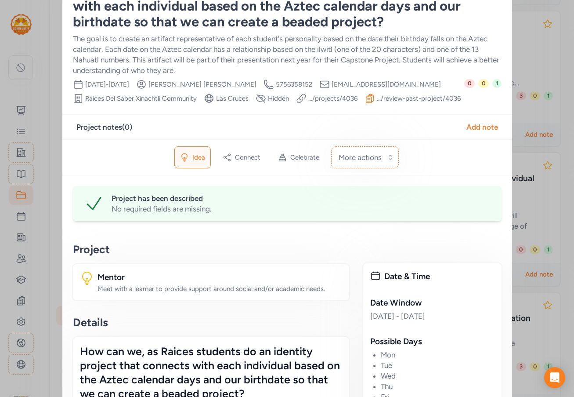
click at [337, 98] on link ".../projects/ 4036" at bounding box center [332, 98] width 49 height 9
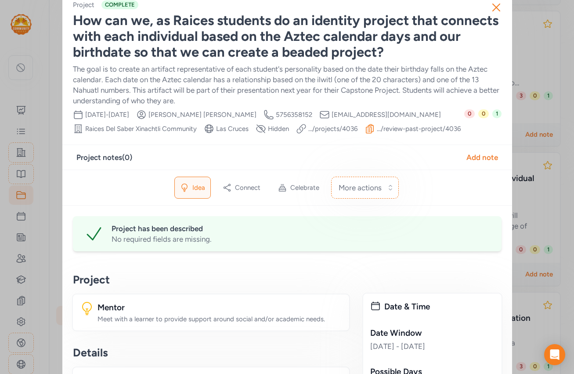
scroll to position [0, 0]
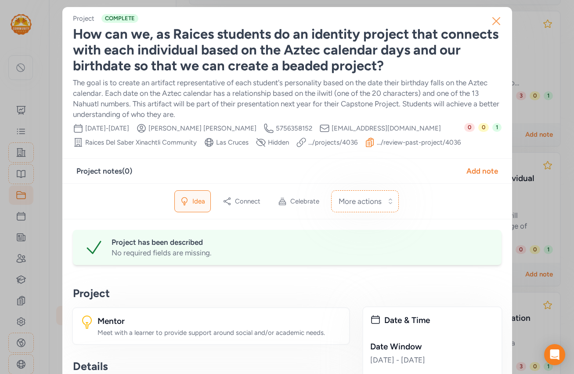
click at [495, 17] on icon "button" at bounding box center [496, 21] width 14 height 14
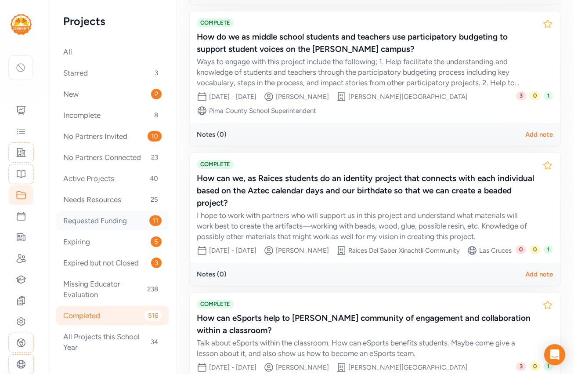
click at [107, 219] on div "Requested Funding 11" at bounding box center [112, 220] width 112 height 19
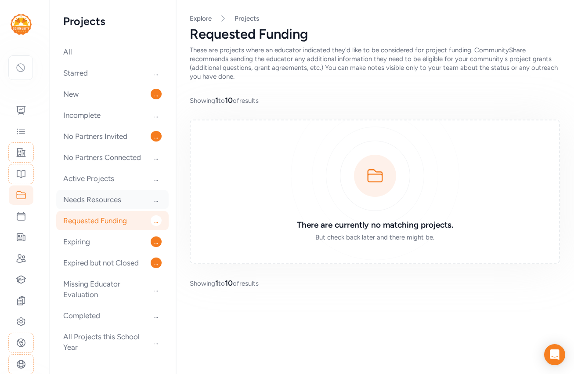
click at [105, 200] on div "Needs Resources ..." at bounding box center [112, 199] width 112 height 19
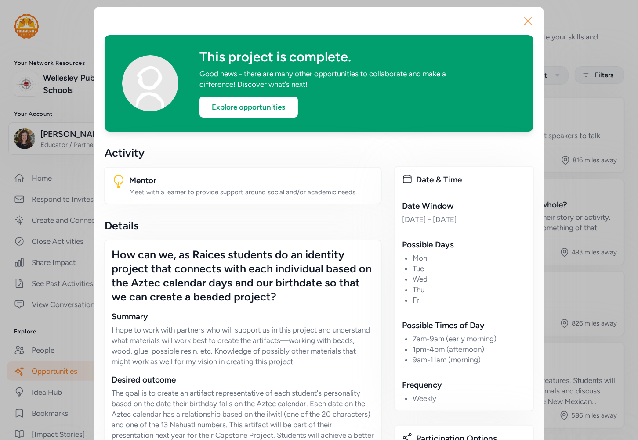
click at [525, 19] on icon "button" at bounding box center [528, 21] width 14 height 14
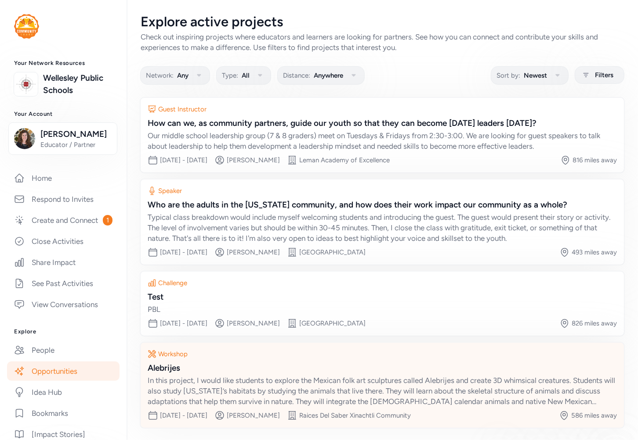
click at [280, 375] on div "In this project, I would like students to explore the Mexican folk art sculptur…" at bounding box center [382, 391] width 469 height 32
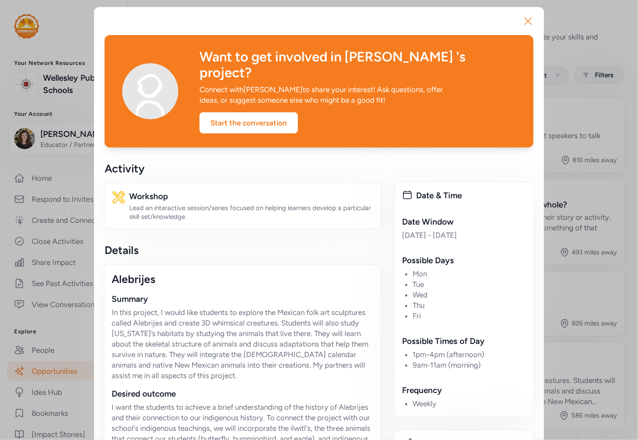
click at [524, 20] on icon "button" at bounding box center [527, 21] width 7 height 7
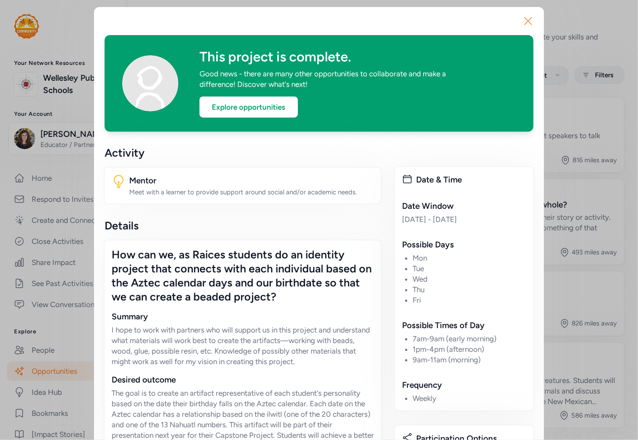
click at [523, 20] on icon "button" at bounding box center [528, 21] width 14 height 14
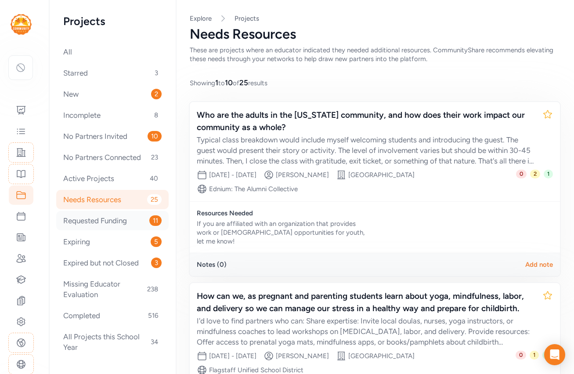
click at [104, 218] on div "Requested Funding 11" at bounding box center [112, 220] width 112 height 19
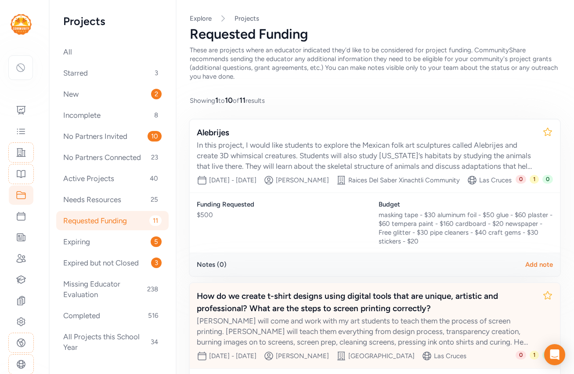
scroll to position [132, 0]
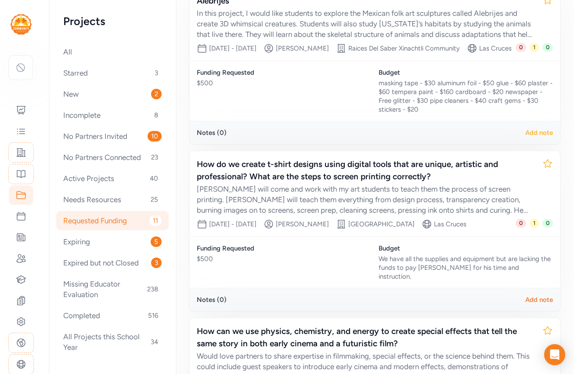
click at [526, 137] on div "Add note" at bounding box center [539, 132] width 28 height 9
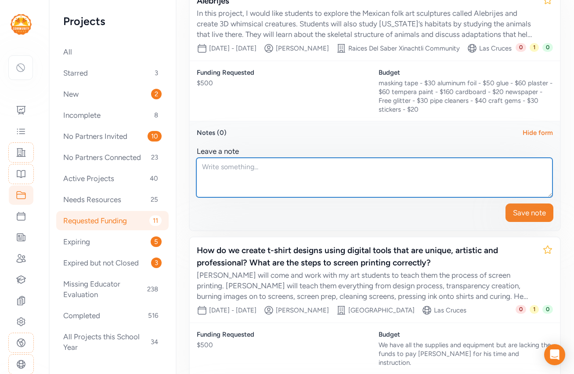
click at [247, 189] on textarea at bounding box center [374, 178] width 356 height 40
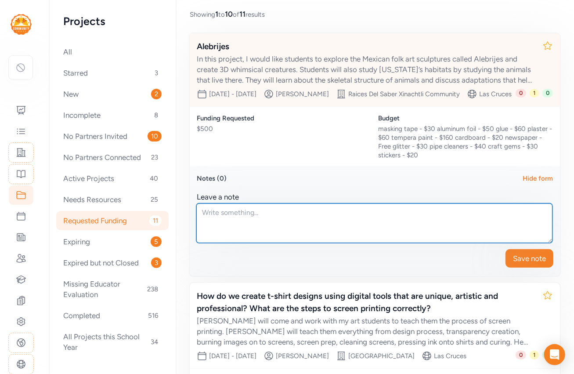
scroll to position [0, 0]
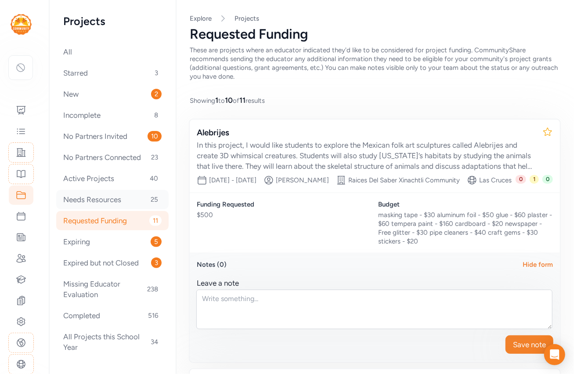
click at [110, 202] on div "Needs Resources 25" at bounding box center [112, 199] width 112 height 19
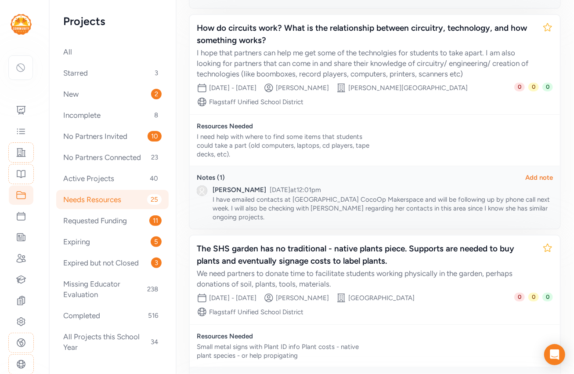
scroll to position [746, 0]
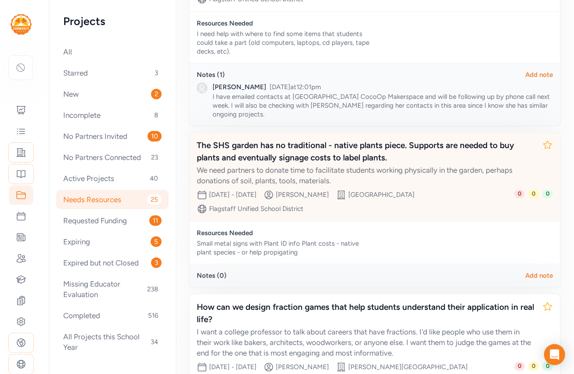
click at [348, 165] on div "We need partners to donate time to facilitate students working physically in th…" at bounding box center [366, 175] width 339 height 21
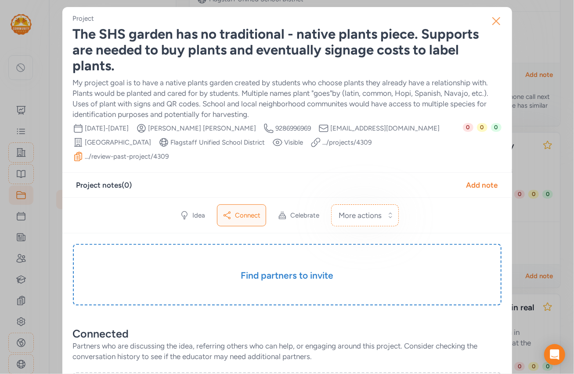
click at [493, 16] on icon "button" at bounding box center [496, 21] width 14 height 14
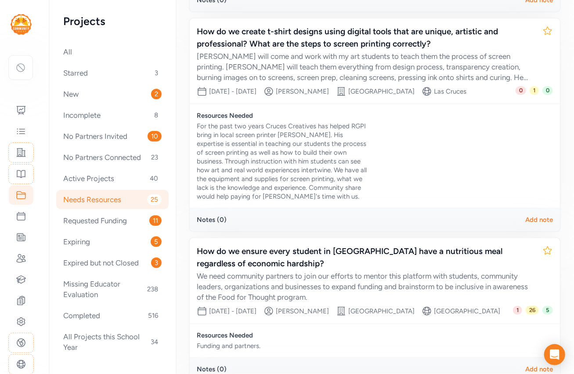
scroll to position [1361, 0]
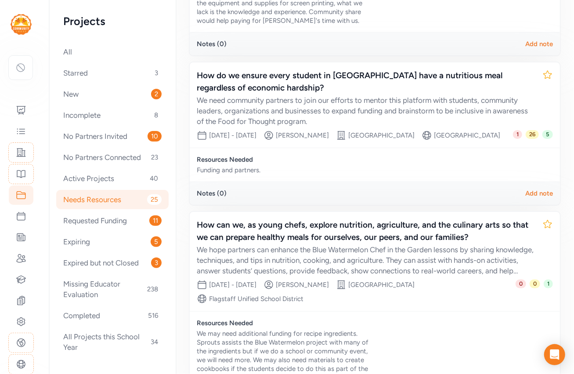
drag, startPoint x: 67, startPoint y: 215, endPoint x: 336, endPoint y: 155, distance: 275.8
click at [336, 155] on div "Resources Needed" at bounding box center [284, 159] width 175 height 9
click at [118, 223] on div "Requested Funding 11" at bounding box center [112, 220] width 112 height 19
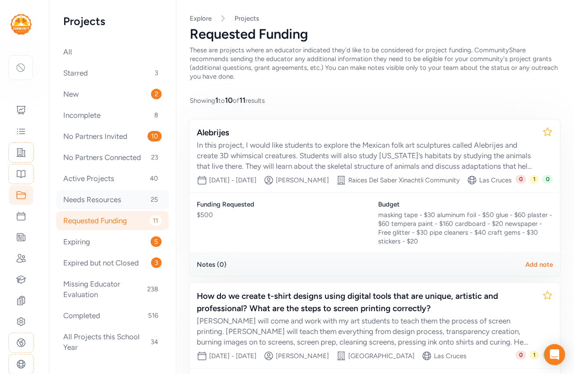
click at [120, 198] on div "Needs Resources 25" at bounding box center [112, 199] width 112 height 19
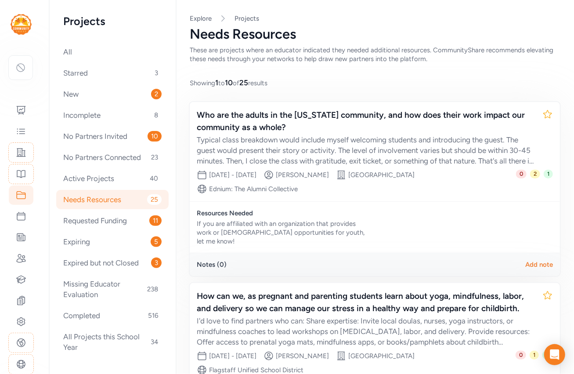
scroll to position [132, 0]
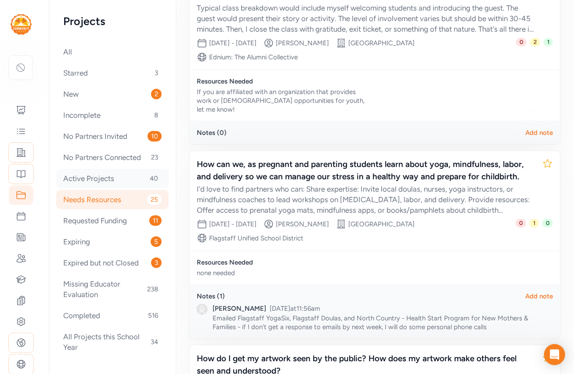
click at [108, 180] on div "Active Projects 40" at bounding box center [112, 178] width 112 height 19
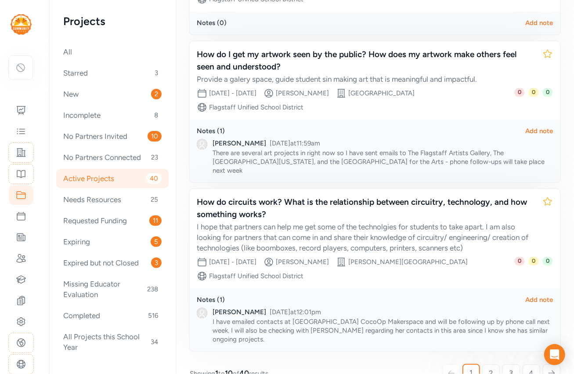
scroll to position [1115, 0]
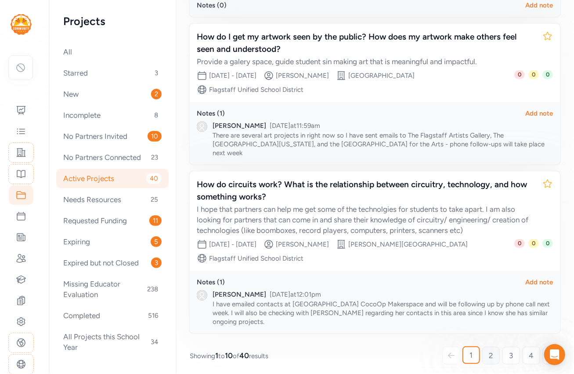
click at [489, 350] on span "2" at bounding box center [491, 355] width 4 height 11
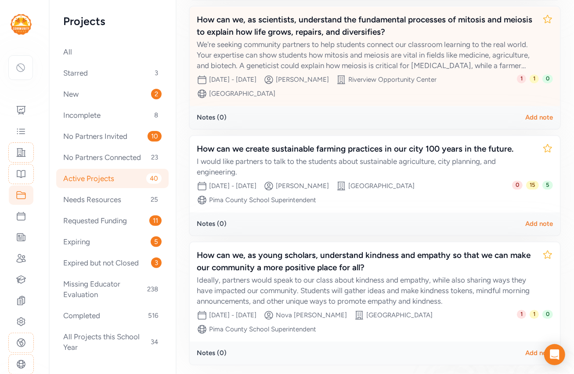
scroll to position [1006, 0]
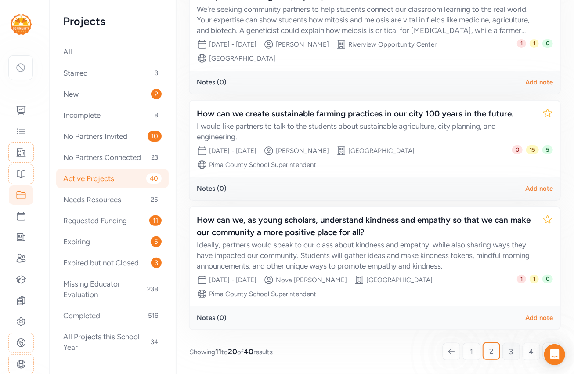
click at [509, 353] on span "3" at bounding box center [511, 351] width 4 height 11
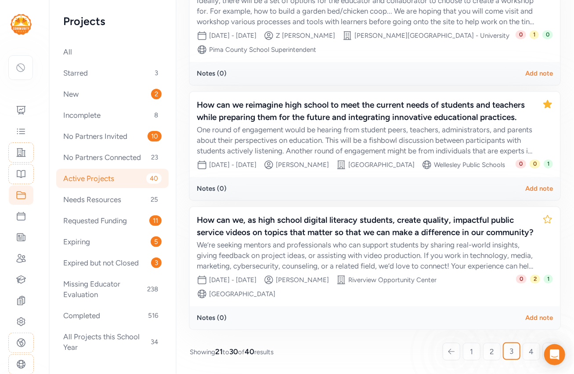
scroll to position [1046, 0]
click at [523, 355] on link "4" at bounding box center [532, 351] width 18 height 18
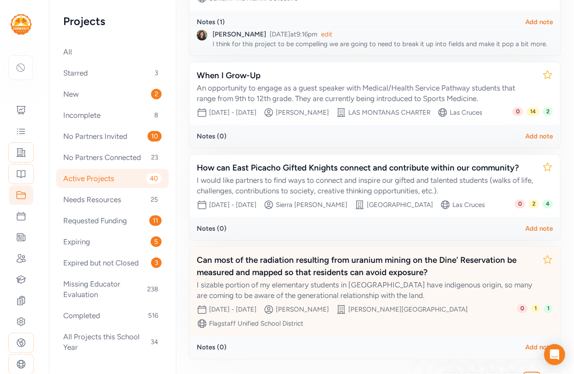
scroll to position [1028, 0]
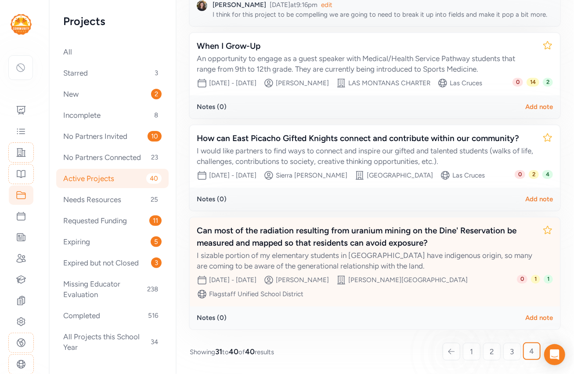
click at [315, 245] on div "Can most of the radiation resulting from uranium mining on the Dine' Reservatio…" at bounding box center [366, 236] width 339 height 25
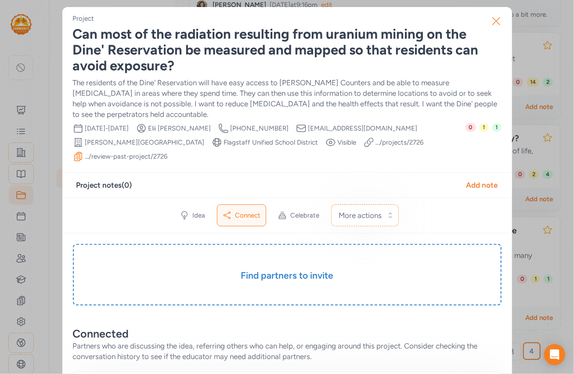
click at [494, 21] on icon "button" at bounding box center [496, 21] width 7 height 7
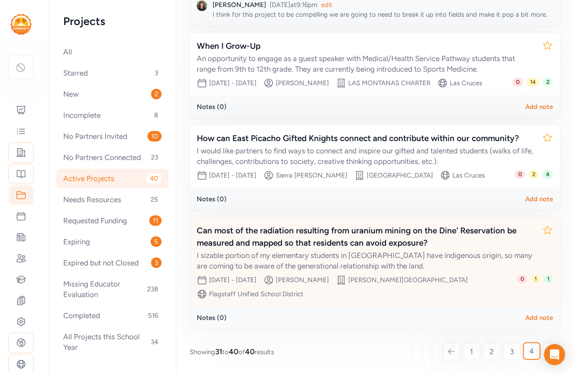
click at [280, 258] on div "I sizable portion of my elementary students in Flagstaff have indigenous origin…" at bounding box center [366, 260] width 339 height 21
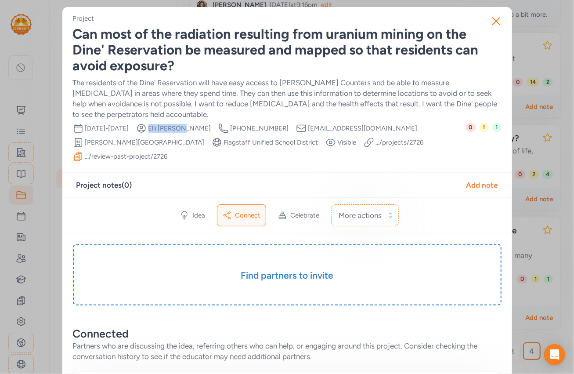
drag, startPoint x: 192, startPoint y: 126, endPoint x: 229, endPoint y: 124, distance: 37.4
click at [229, 124] on div "Date Range Mar 31st, 2025 - Nov 1st, 2025 Creator Elii Chapman Creator Phone Nu…" at bounding box center [269, 142] width 393 height 39
click at [183, 57] on div "Can most of the radiation resulting from uranium mining on the Dine' Reservatio…" at bounding box center [287, 49] width 429 height 47
drag, startPoint x: 286, startPoint y: 79, endPoint x: 322, endPoint y: 78, distance: 35.6
click at [322, 78] on div "The residents of the Dine' Reservation will have easy access to Geiger Counters…" at bounding box center [287, 98] width 429 height 42
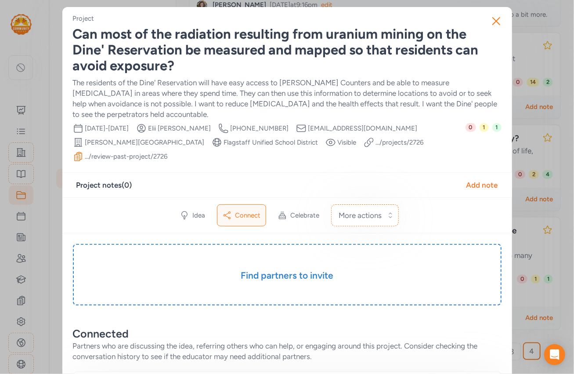
click at [321, 94] on div "The residents of the Dine' Reservation will have easy access to Geiger Counters…" at bounding box center [287, 98] width 429 height 42
click at [187, 209] on div "Idea" at bounding box center [193, 215] width 36 height 21
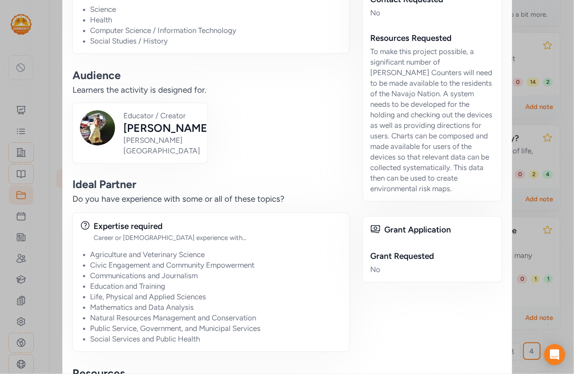
scroll to position [682, 0]
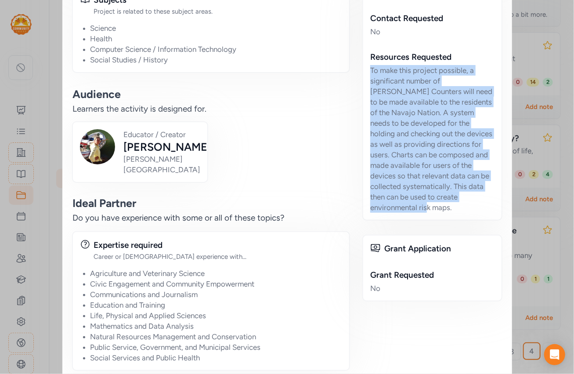
drag, startPoint x: 369, startPoint y: 69, endPoint x: 400, endPoint y: 207, distance: 140.9
click at [400, 207] on div "Support Needed Contact Requested No Resources Requested To make this project po…" at bounding box center [432, 99] width 140 height 242
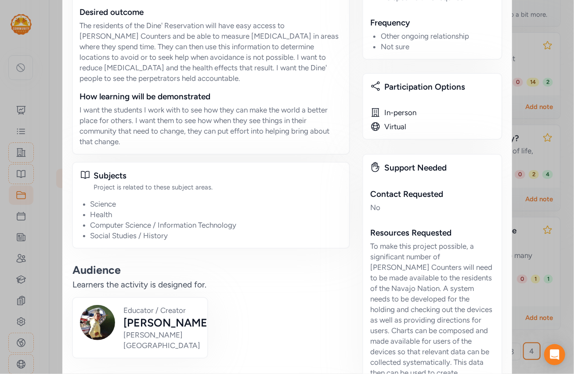
click at [433, 171] on div "Support Needed" at bounding box center [439, 168] width 110 height 12
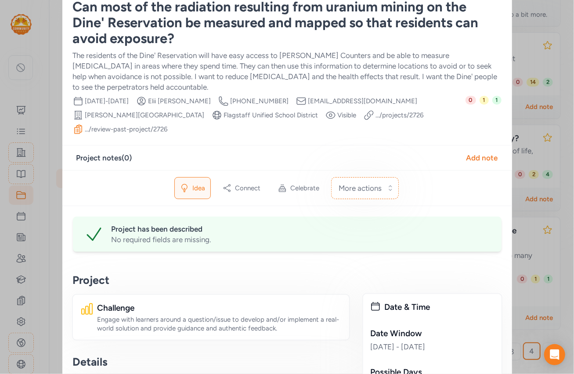
scroll to position [0, 0]
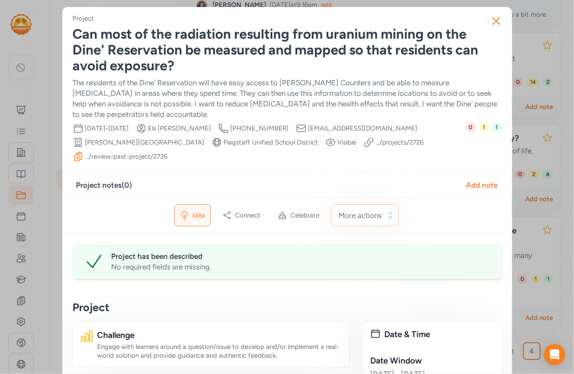
drag, startPoint x: 492, startPoint y: 22, endPoint x: 309, endPoint y: 16, distance: 183.2
click at [493, 22] on icon "button" at bounding box center [496, 21] width 14 height 14
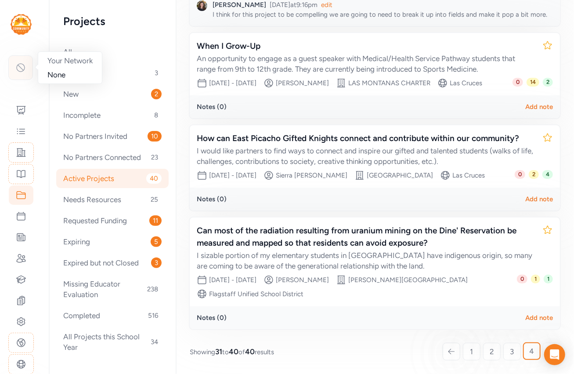
click at [22, 69] on icon at bounding box center [21, 68] width 8 height 8
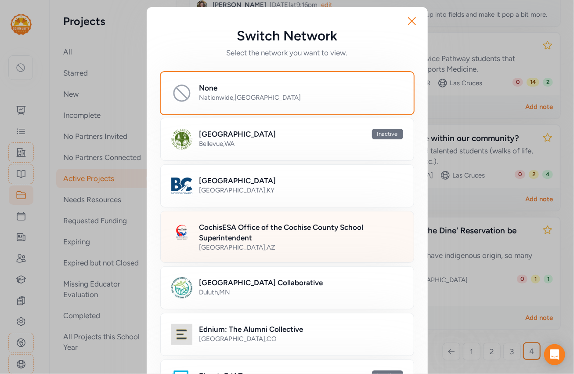
click at [227, 237] on h2 "CochisESA Office of the Cochise County School Superintendent" at bounding box center [301, 232] width 204 height 21
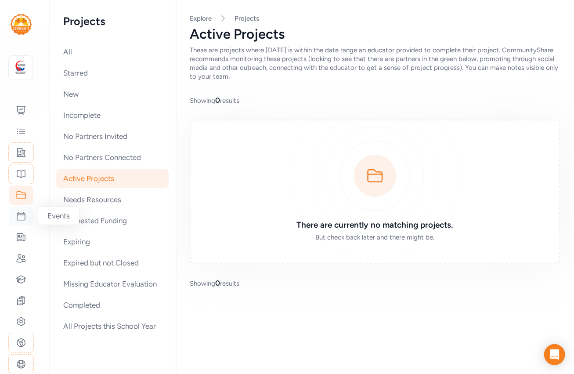
click at [19, 222] on div at bounding box center [21, 215] width 25 height 19
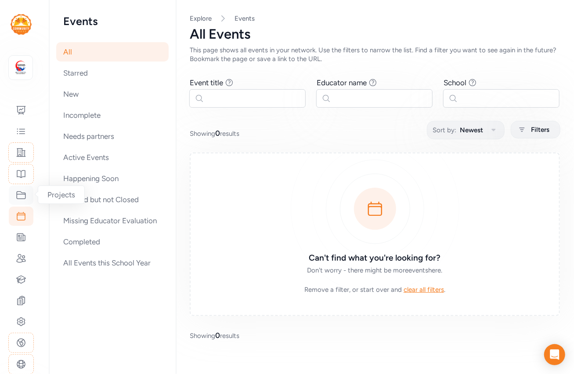
click at [20, 198] on icon at bounding box center [21, 194] width 9 height 7
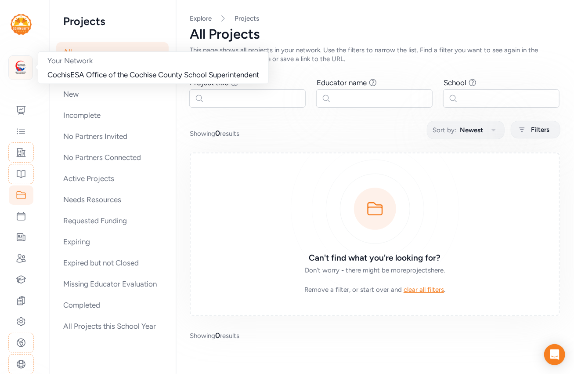
click at [18, 74] on img at bounding box center [20, 67] width 19 height 19
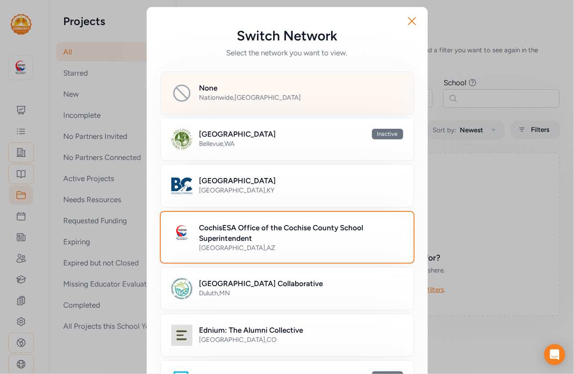
click at [199, 103] on div "None Nationwide , USA" at bounding box center [301, 93] width 204 height 21
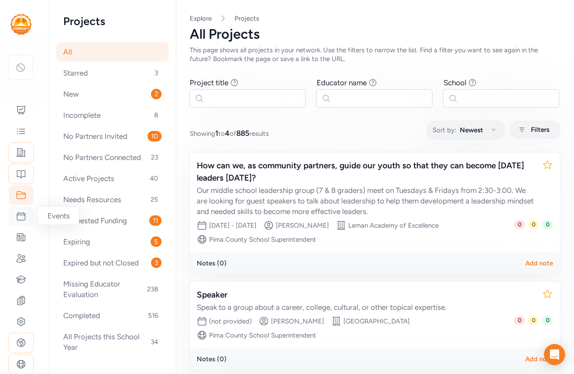
click at [21, 217] on icon at bounding box center [21, 216] width 11 height 11
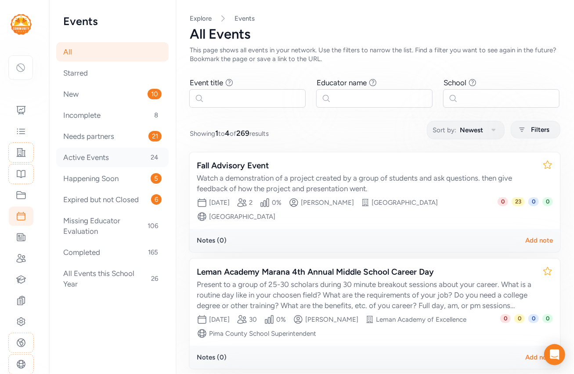
click at [112, 159] on div "Active Events 24" at bounding box center [112, 157] width 112 height 19
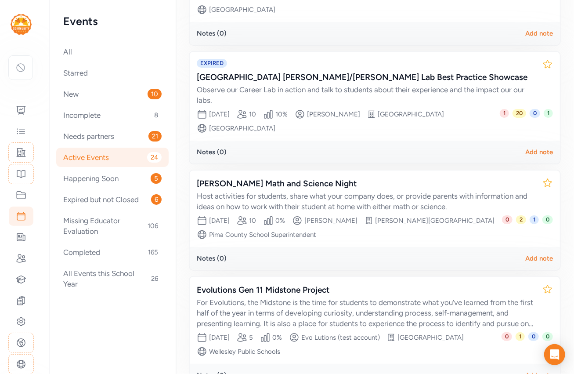
scroll to position [902, 0]
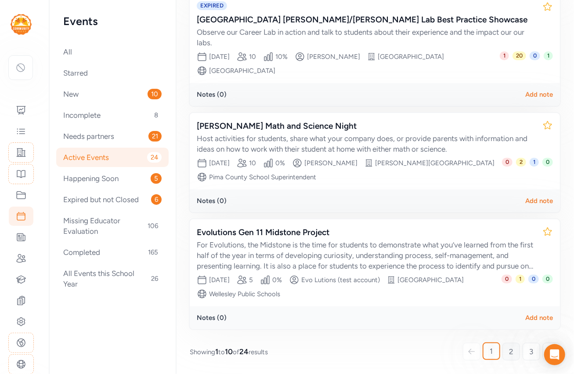
click at [509, 348] on span "2" at bounding box center [511, 351] width 4 height 11
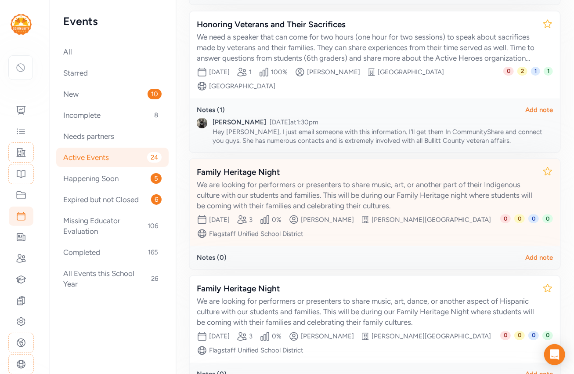
scroll to position [613, 0]
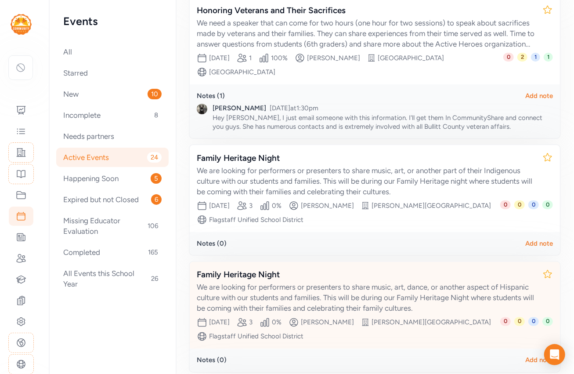
click at [427, 293] on div "We are looking for performers or presenters to share music, art, dance, or anot…" at bounding box center [366, 298] width 339 height 32
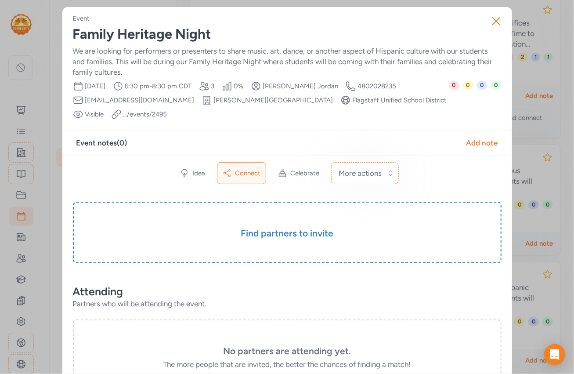
scroll to position [132, 0]
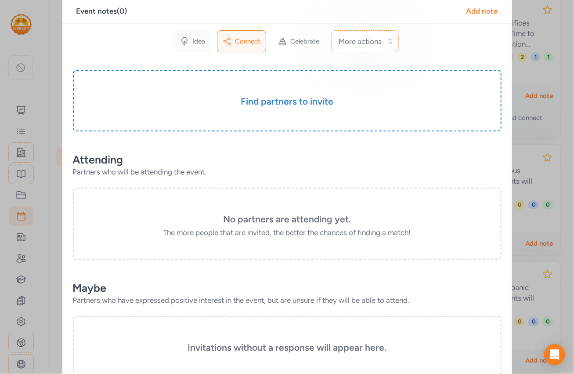
click at [194, 42] on span "Idea" at bounding box center [198, 41] width 13 height 9
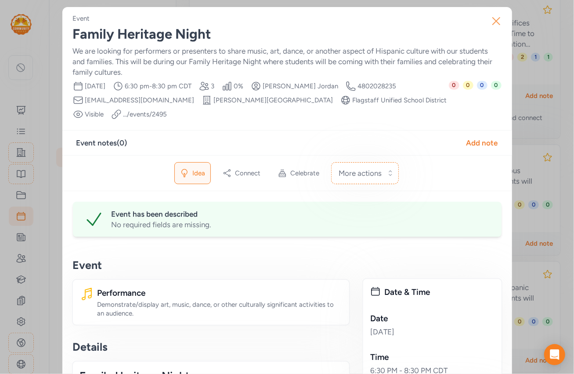
click at [489, 25] on icon "button" at bounding box center [496, 21] width 14 height 14
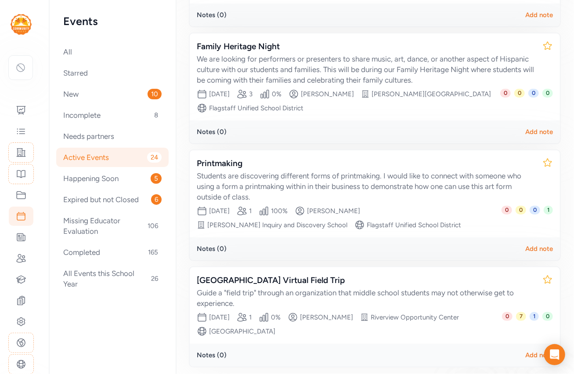
scroll to position [878, 0]
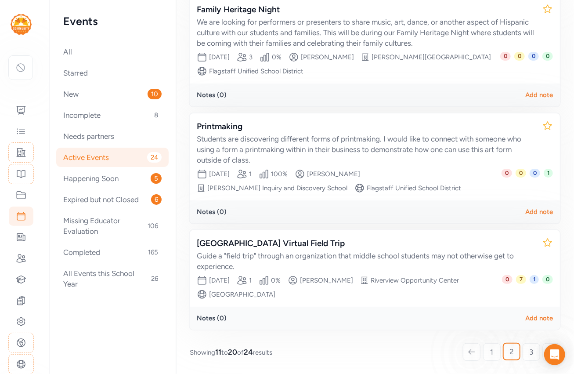
click at [490, 353] on span "1" at bounding box center [491, 351] width 3 height 11
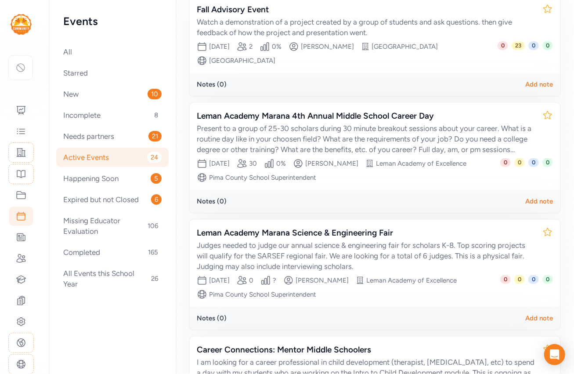
scroll to position [86, 0]
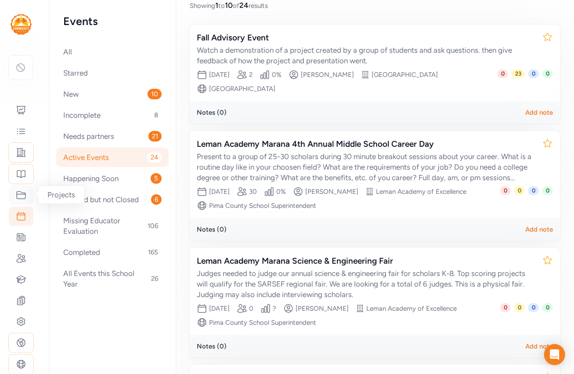
click at [22, 197] on icon at bounding box center [21, 195] width 11 height 11
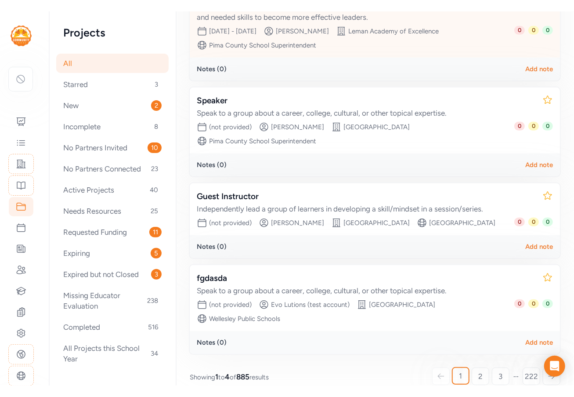
scroll to position [219, 0]
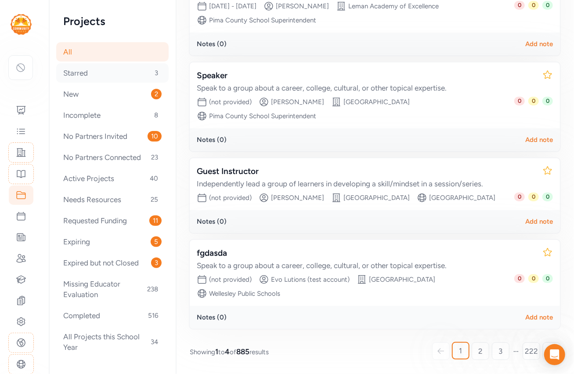
click at [106, 74] on div "Starred 3" at bounding box center [112, 72] width 112 height 19
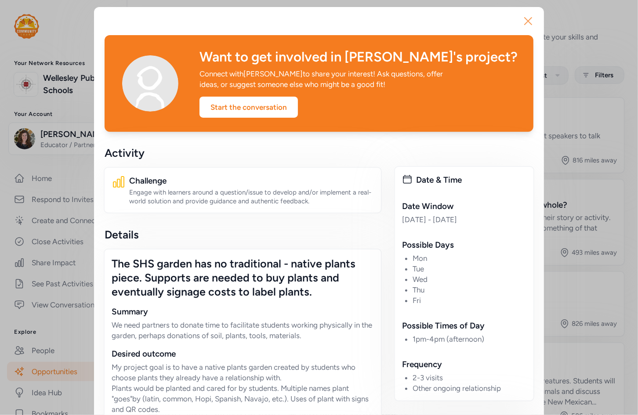
click at [524, 20] on icon "button" at bounding box center [528, 21] width 14 height 14
